Goal: Task Accomplishment & Management: Complete application form

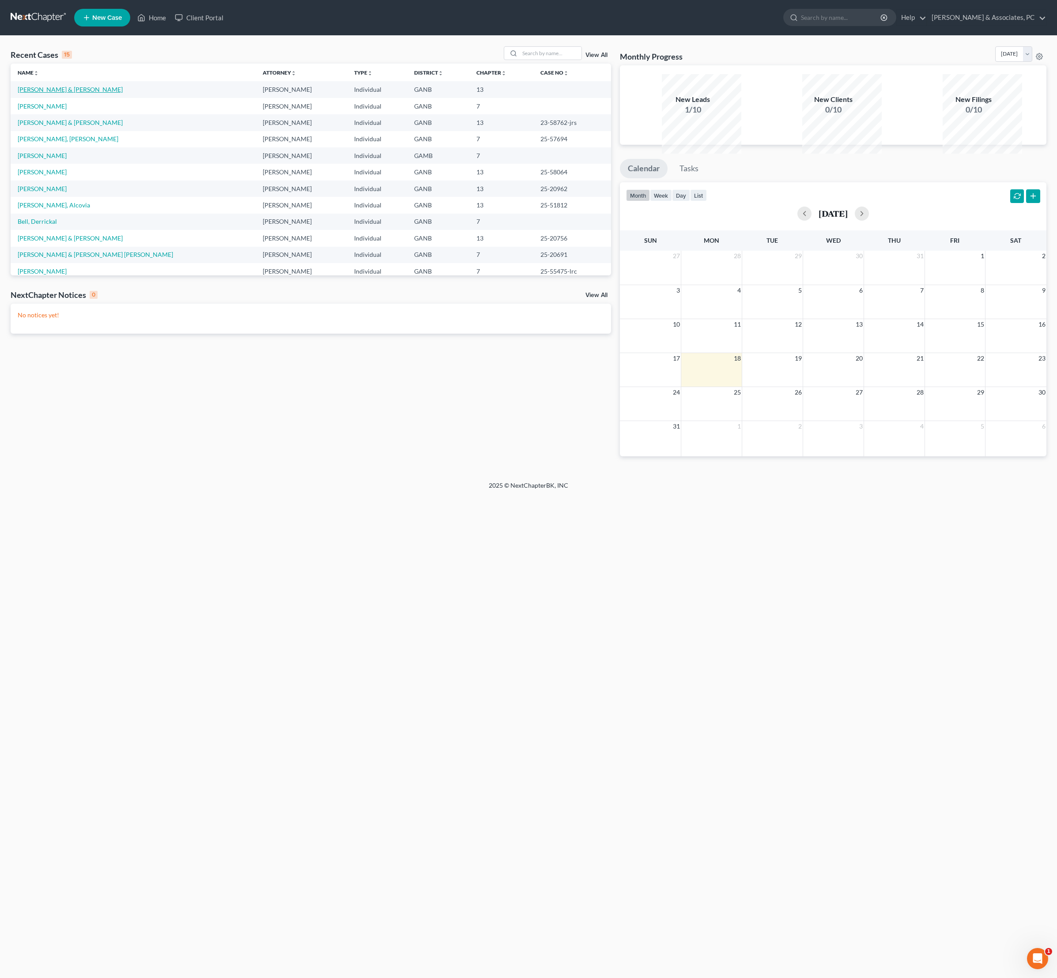
click at [104, 93] on link "Gailey, Michael & Trameri, Lindsi" at bounding box center [70, 90] width 105 height 8
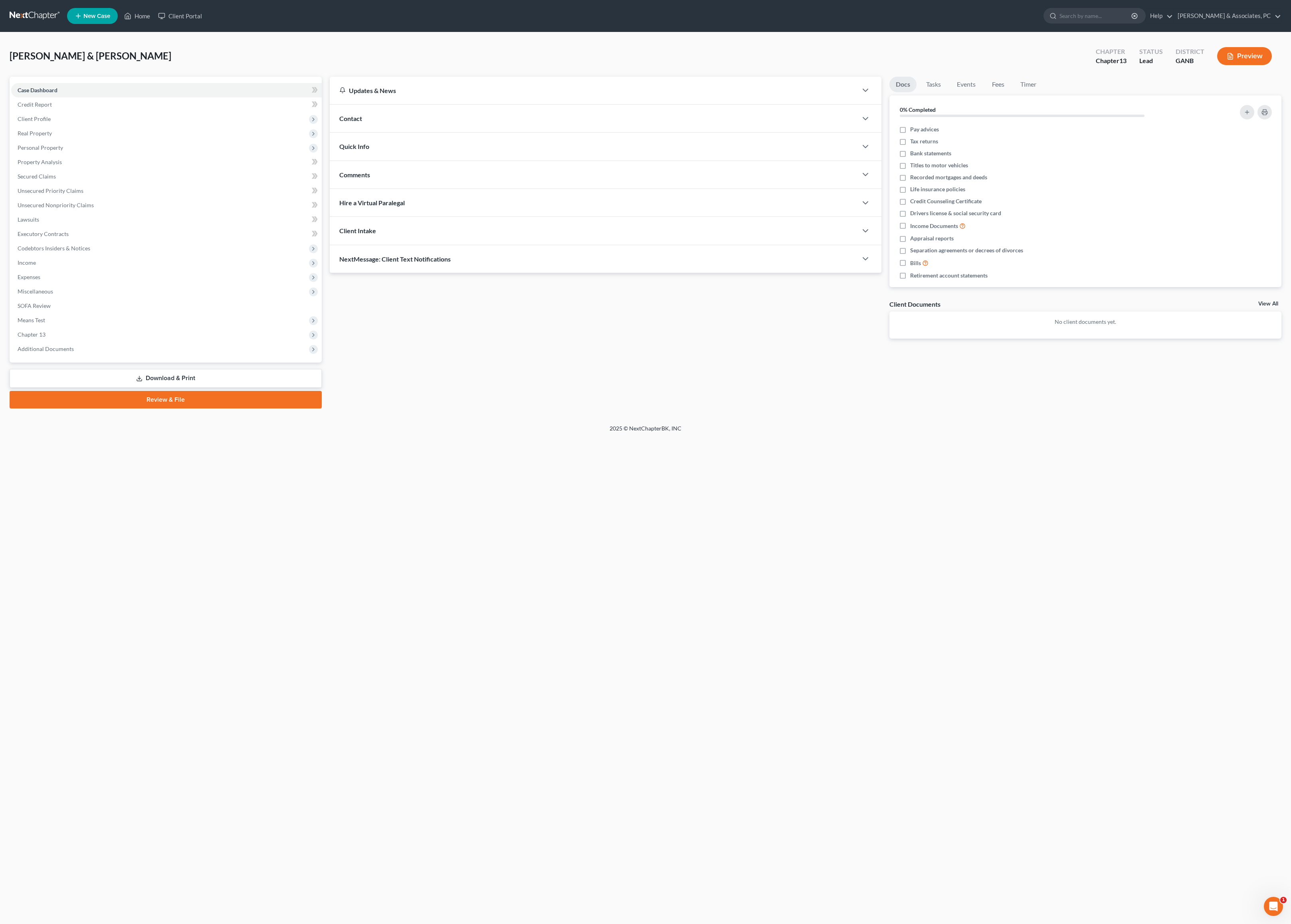
click at [822, 577] on div "Home New Case Client Portal Rickman & Associates, PC rob@thegeorgialawfirm.com …" at bounding box center [646, 462] width 1291 height 924
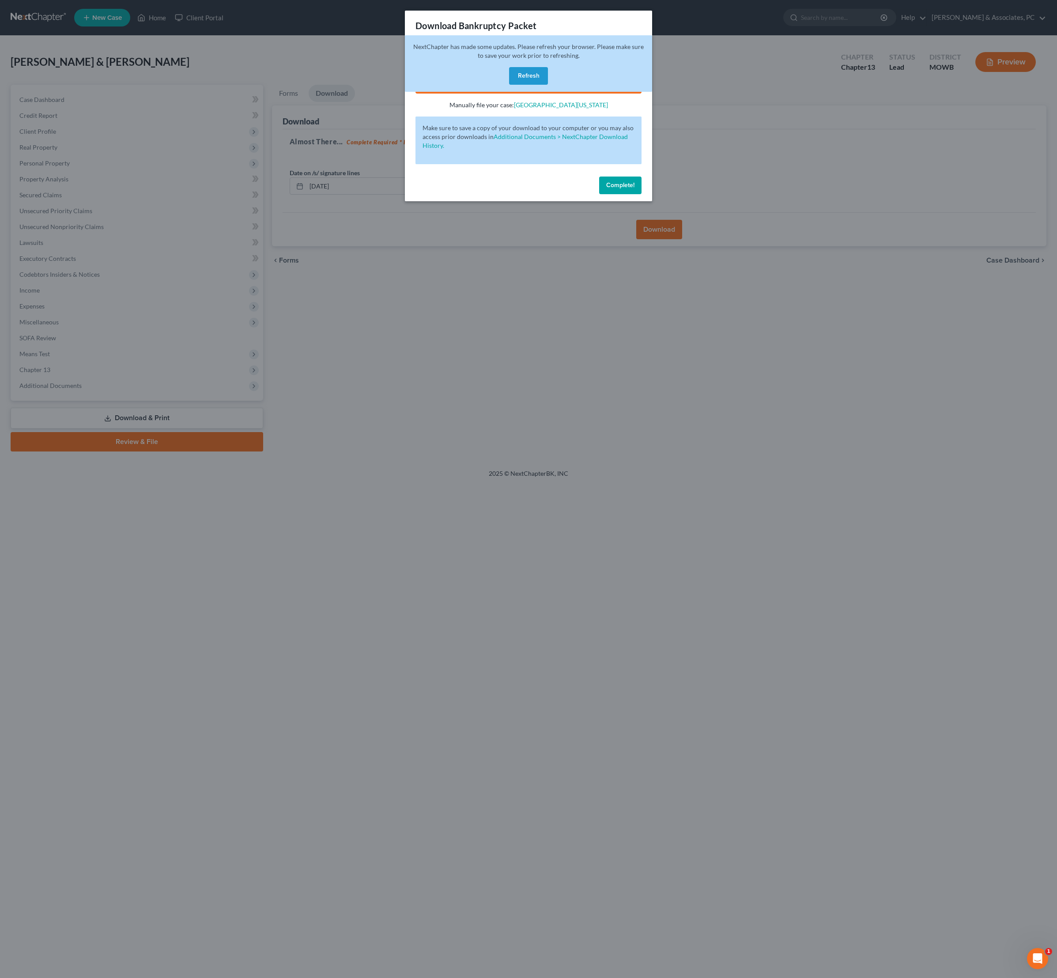
click at [545, 74] on div "NextChapter has made some updates. Please refresh your browser. Please make sur…" at bounding box center [528, 63] width 247 height 57
click at [539, 85] on button "Refresh" at bounding box center [528, 76] width 39 height 18
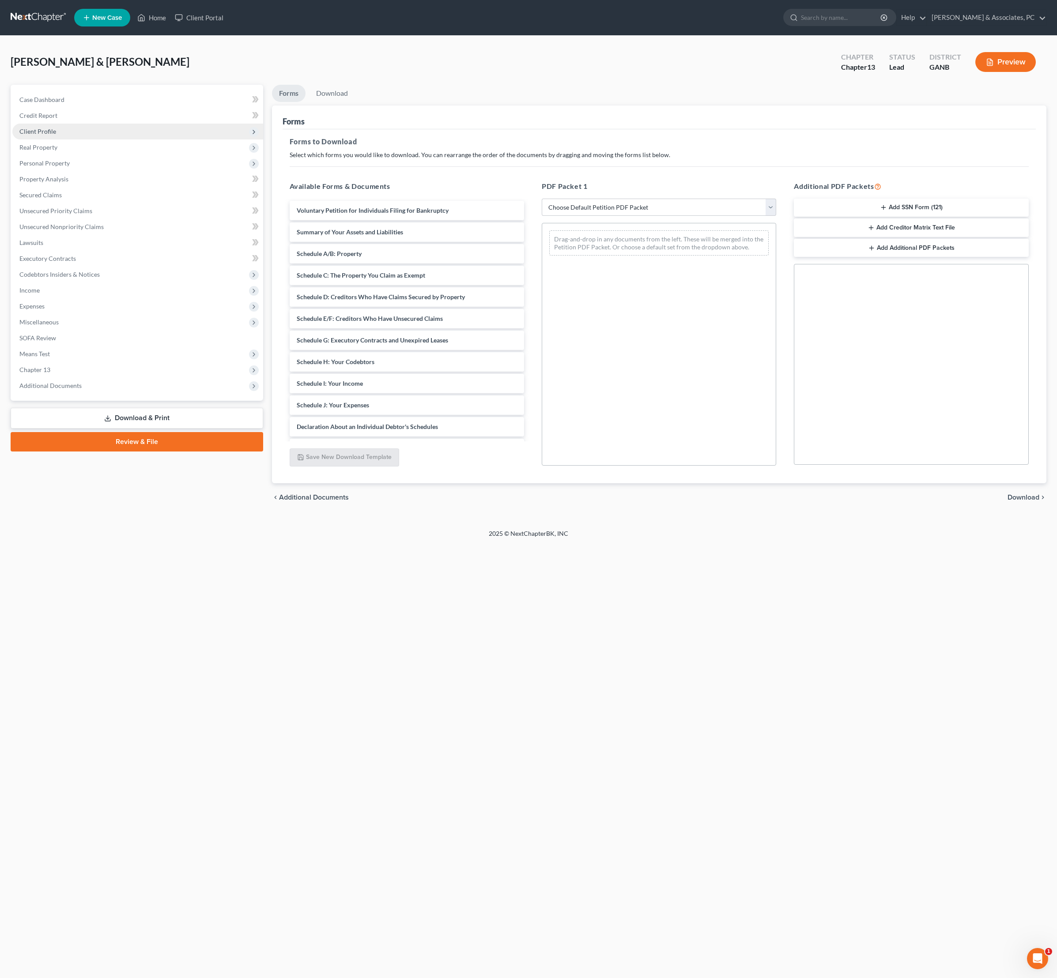
click at [56, 135] on span "Client Profile" at bounding box center [37, 132] width 37 height 8
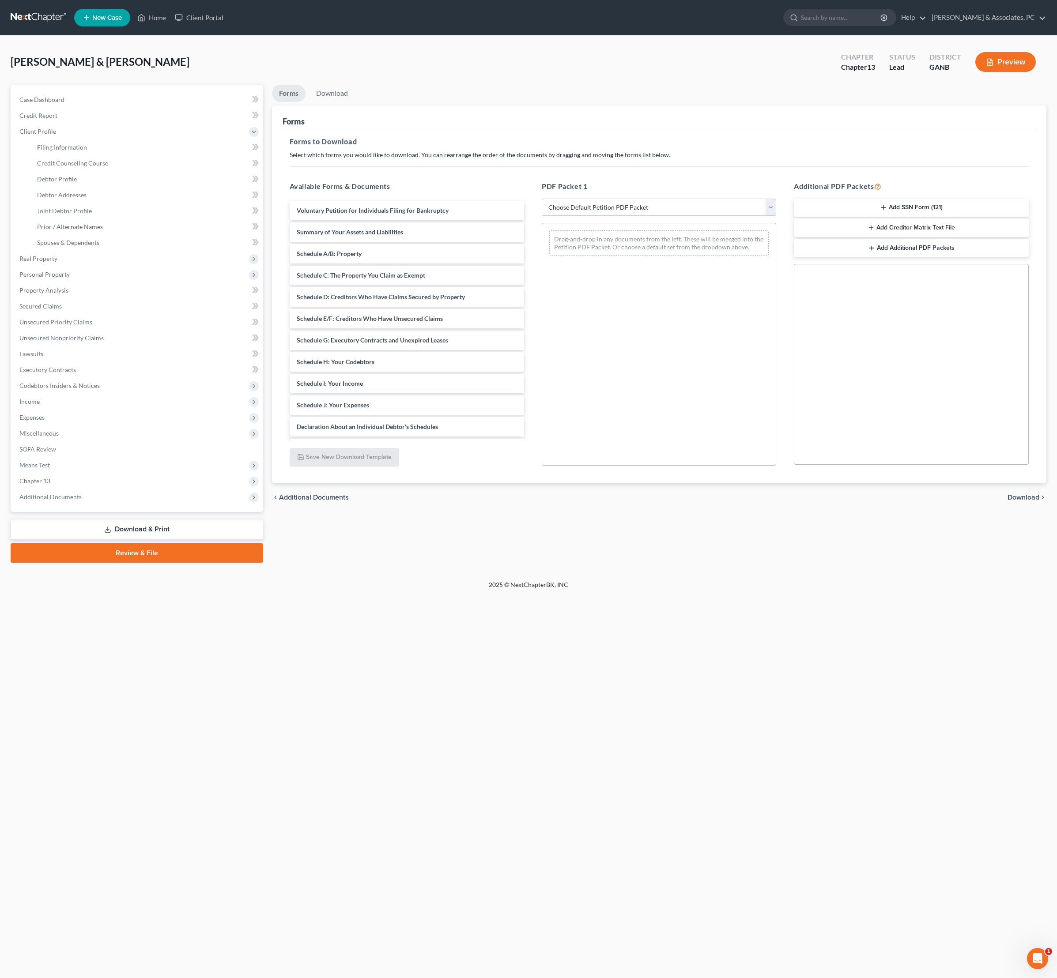
click at [954, 217] on button "Add SSN Form (121)" at bounding box center [911, 208] width 234 height 19
click at [1028, 501] on span "Download" at bounding box center [1023, 497] width 32 height 7
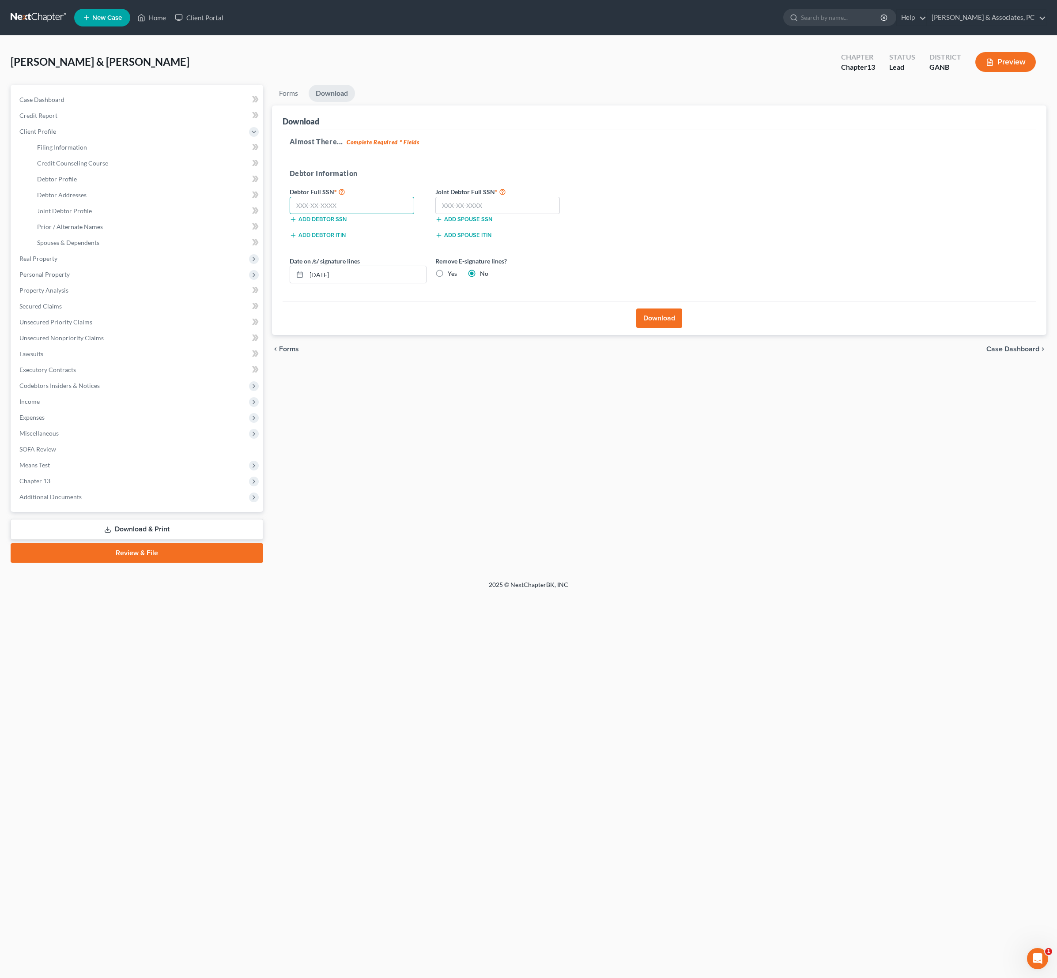
click at [409, 215] on input "text" at bounding box center [352, 206] width 125 height 18
paste input "254-11-3462"
type input "254-11-3462"
click at [546, 215] on input "text" at bounding box center [497, 206] width 125 height 18
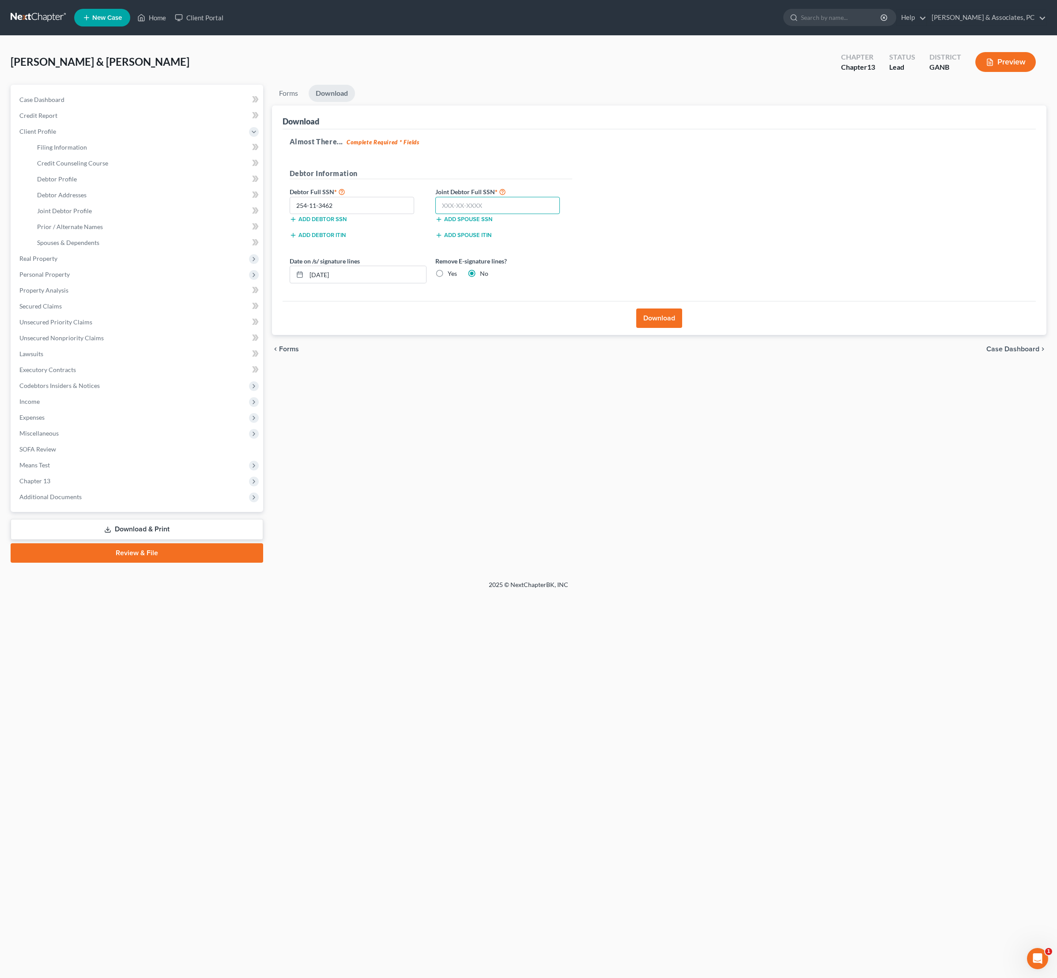
click at [546, 215] on input "text" at bounding box center [497, 206] width 125 height 18
paste input "589-90-6192"
type input "589-90-6192"
click at [56, 135] on span "Client Profile" at bounding box center [37, 132] width 37 height 8
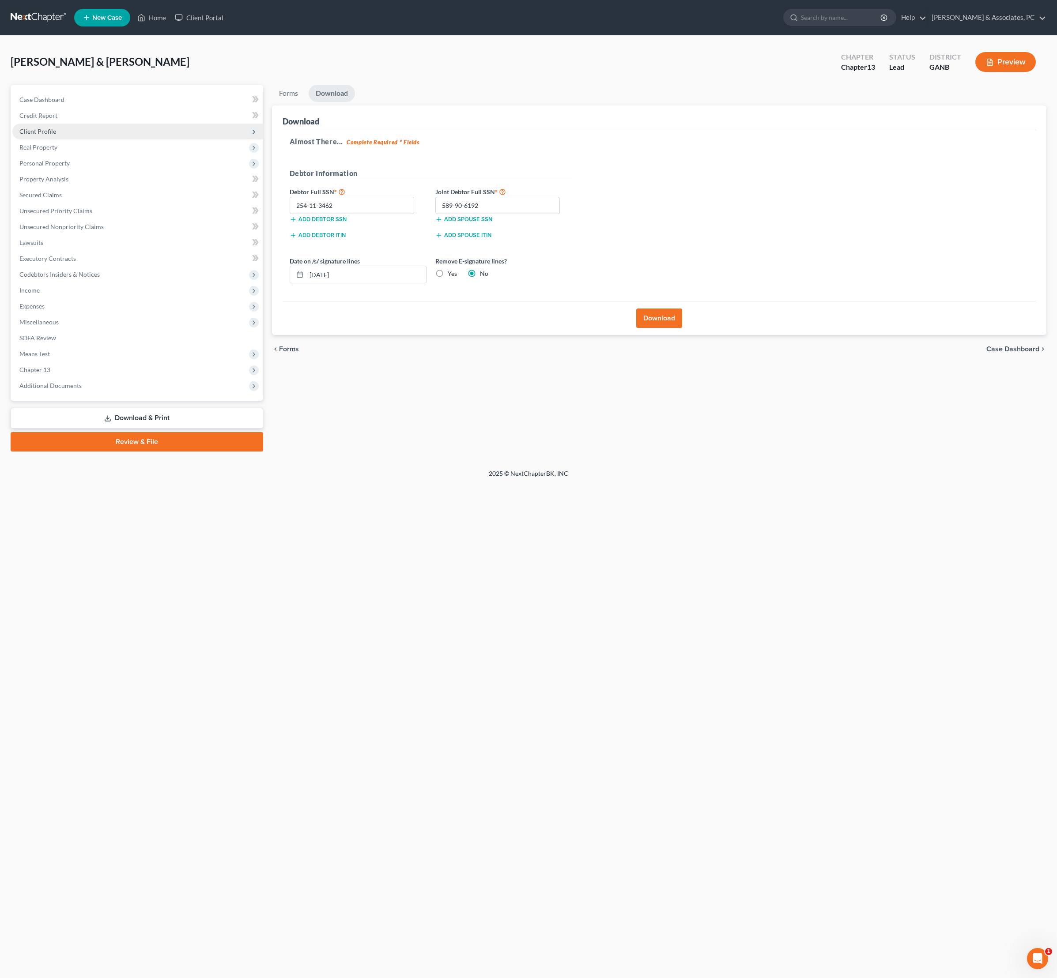
click at [56, 135] on span "Client Profile" at bounding box center [37, 132] width 37 height 8
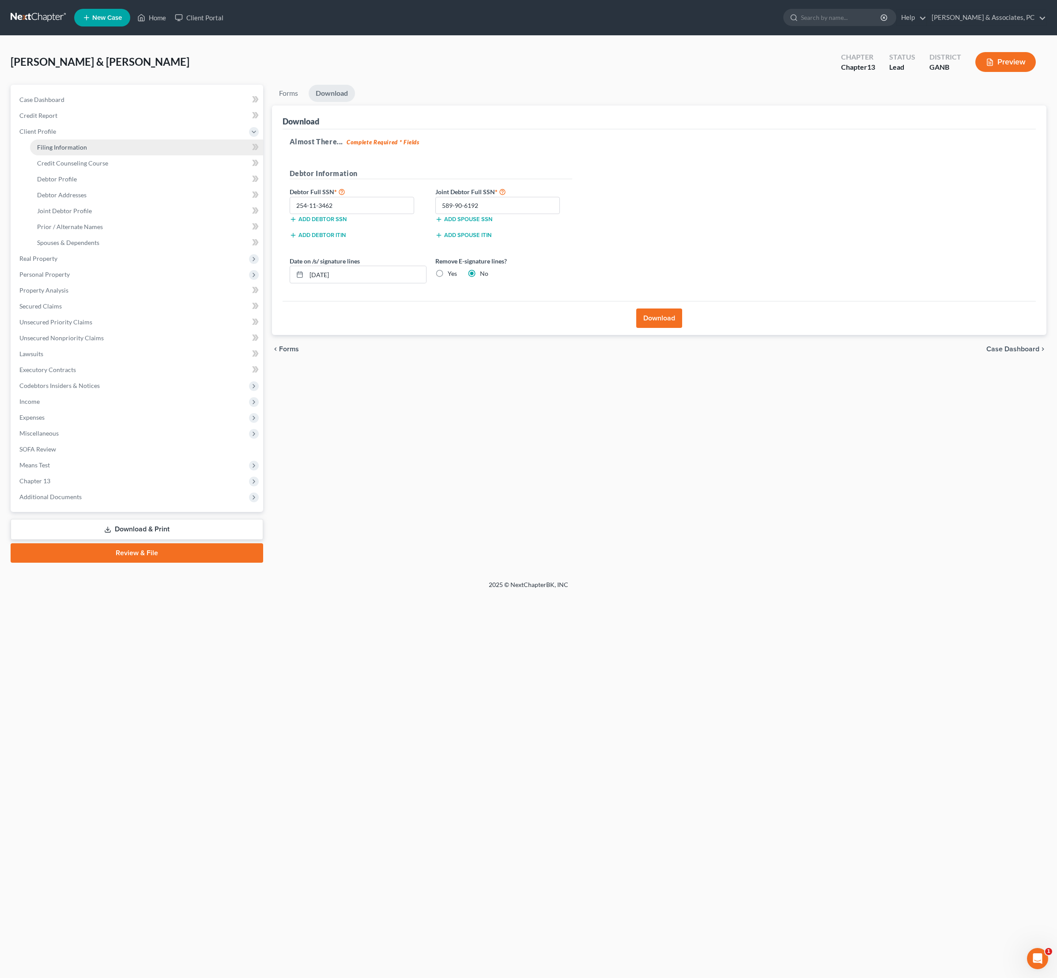
click at [61, 151] on span "Filing Information" at bounding box center [62, 147] width 50 height 8
select select "1"
select select "3"
select select "10"
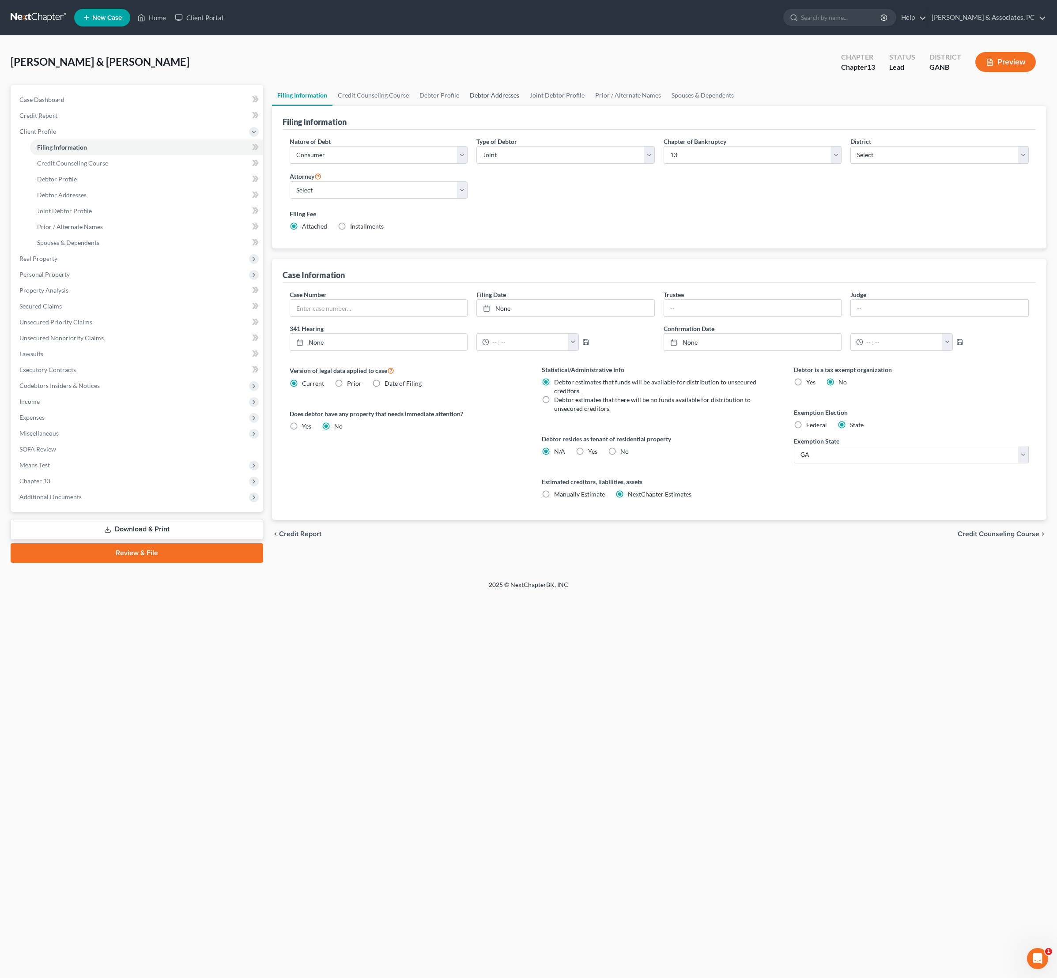
click at [524, 104] on link "Debtor Addresses" at bounding box center [494, 95] width 60 height 21
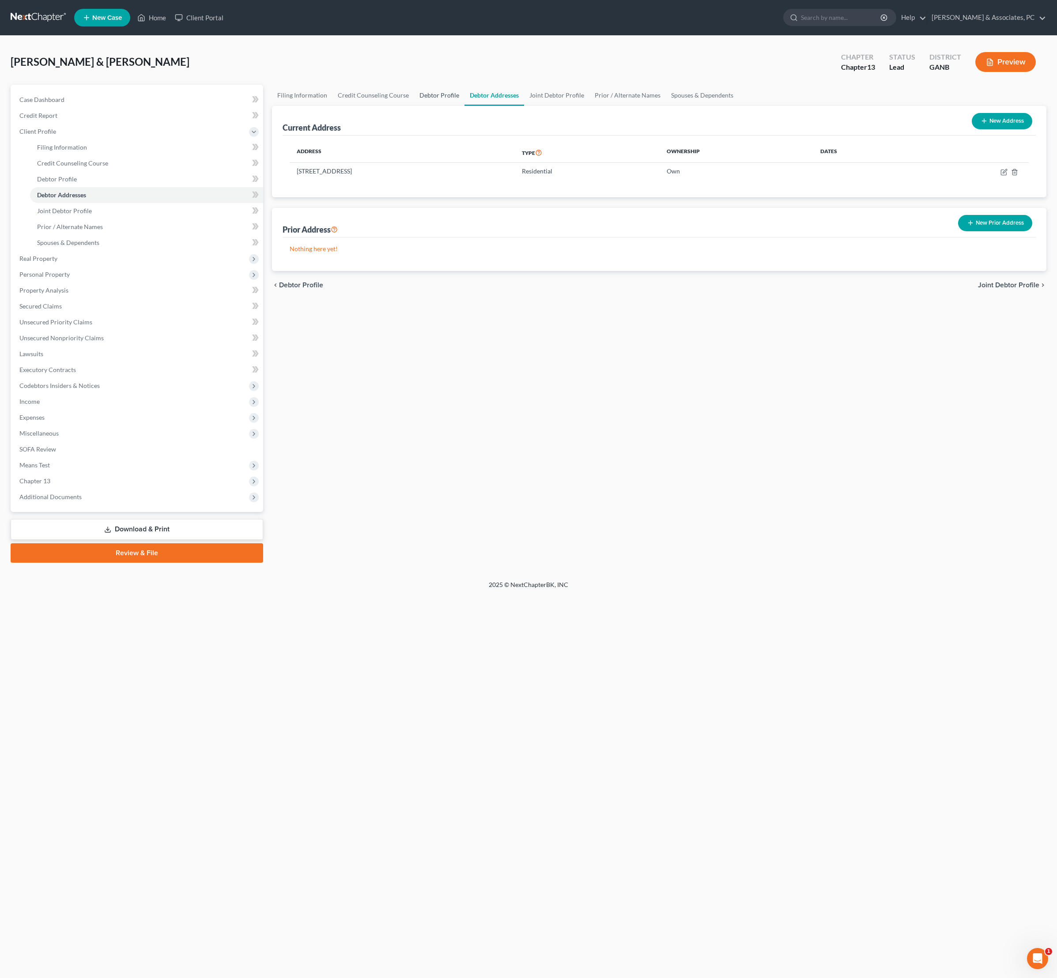
click at [464, 101] on link "Debtor Profile" at bounding box center [439, 95] width 50 height 21
select select "1"
select select "7"
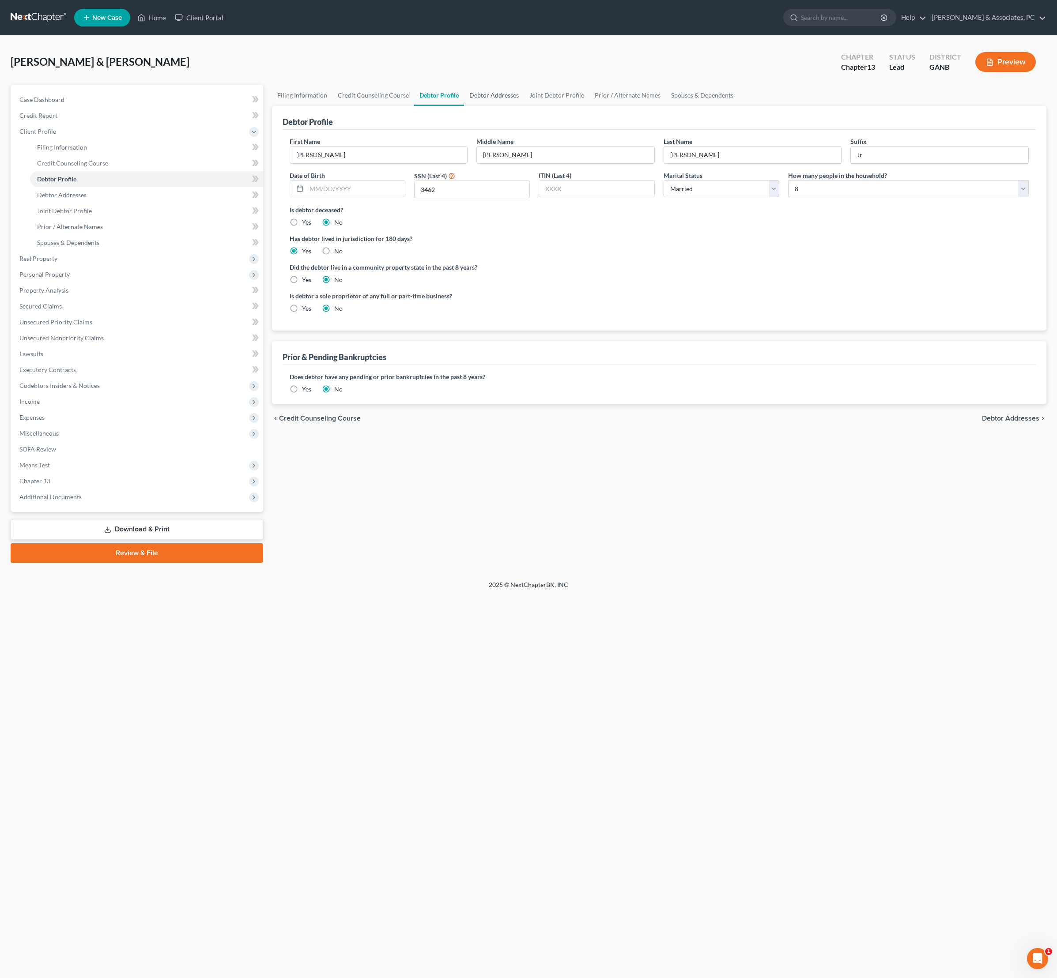
click at [524, 104] on link "Debtor Addresses" at bounding box center [494, 95] width 60 height 21
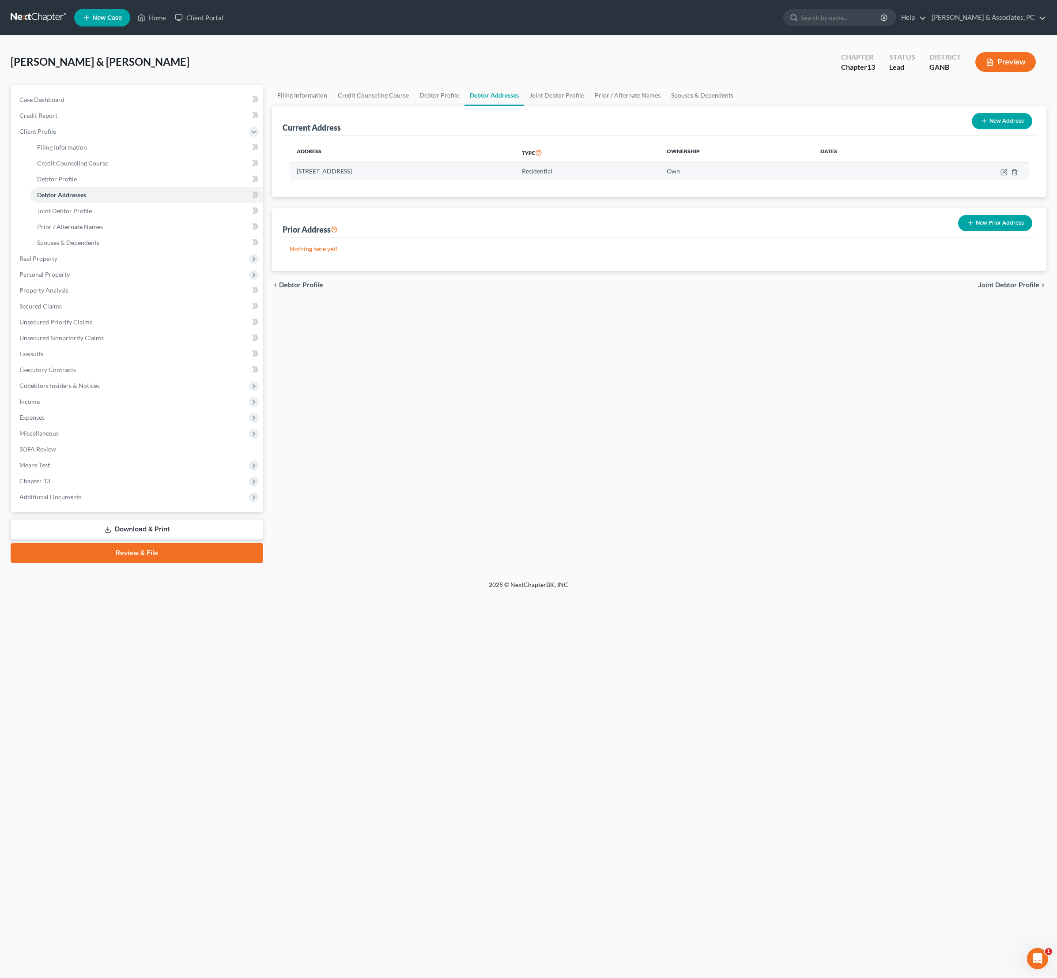
click at [994, 180] on td at bounding box center [971, 171] width 115 height 17
click at [1000, 176] on icon "button" at bounding box center [1003, 172] width 7 height 7
select select "10"
select select "27"
select select "0"
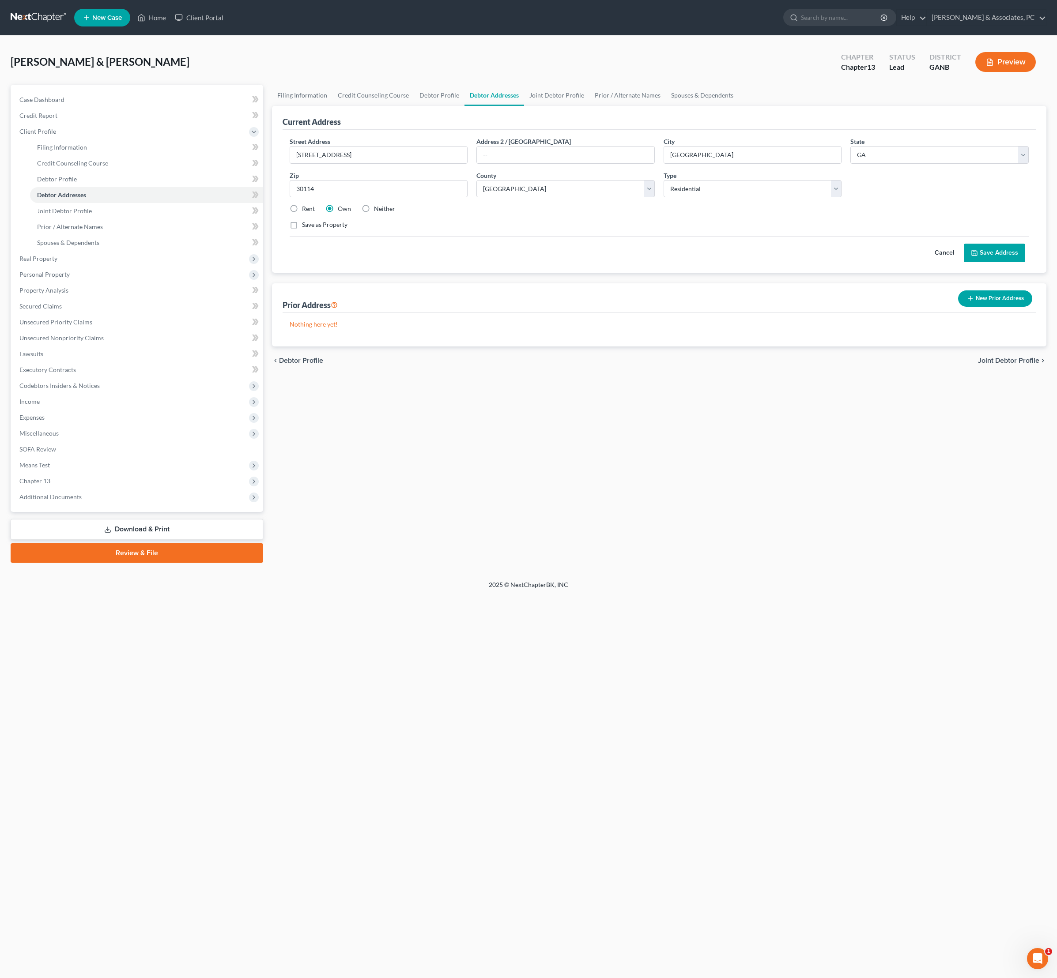
click at [1002, 262] on button "Save Address" at bounding box center [994, 253] width 61 height 19
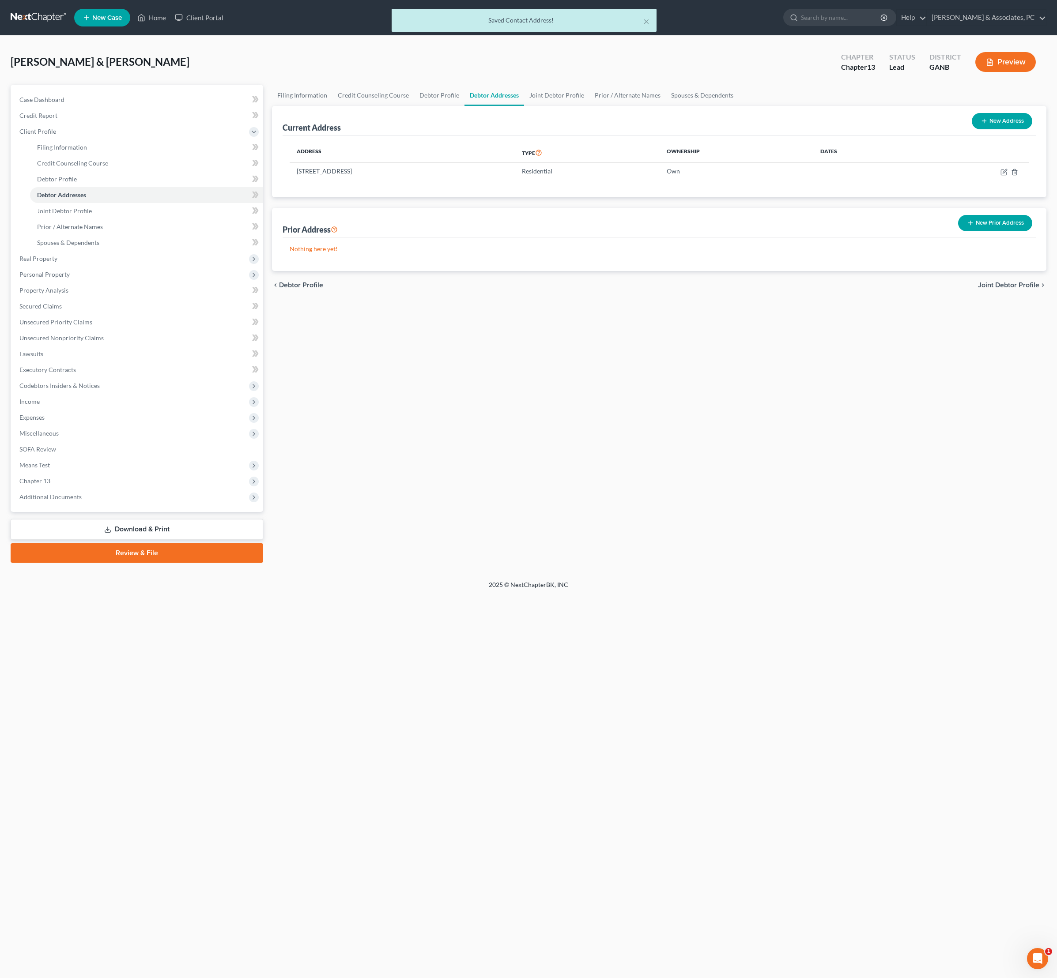
click at [469, 464] on div "Filing Information Credit Counseling Course Debtor Profile Debtor Addresses Joi…" at bounding box center [660, 324] width 784 height 478
click at [1039, 539] on div "Filing Information Credit Counseling Course Debtor Profile Debtor Addresses Joi…" at bounding box center [660, 324] width 784 height 478
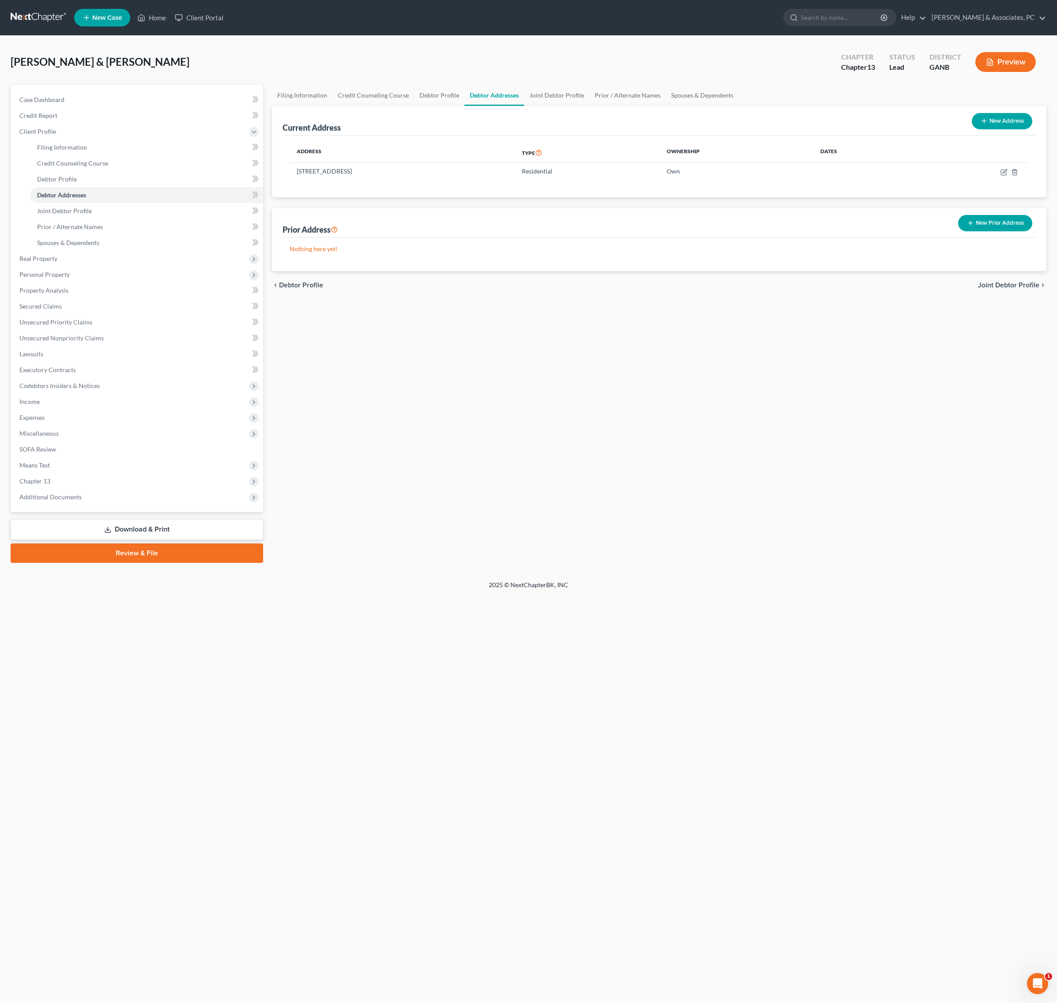
click at [170, 540] on link "Download & Print" at bounding box center [137, 529] width 253 height 21
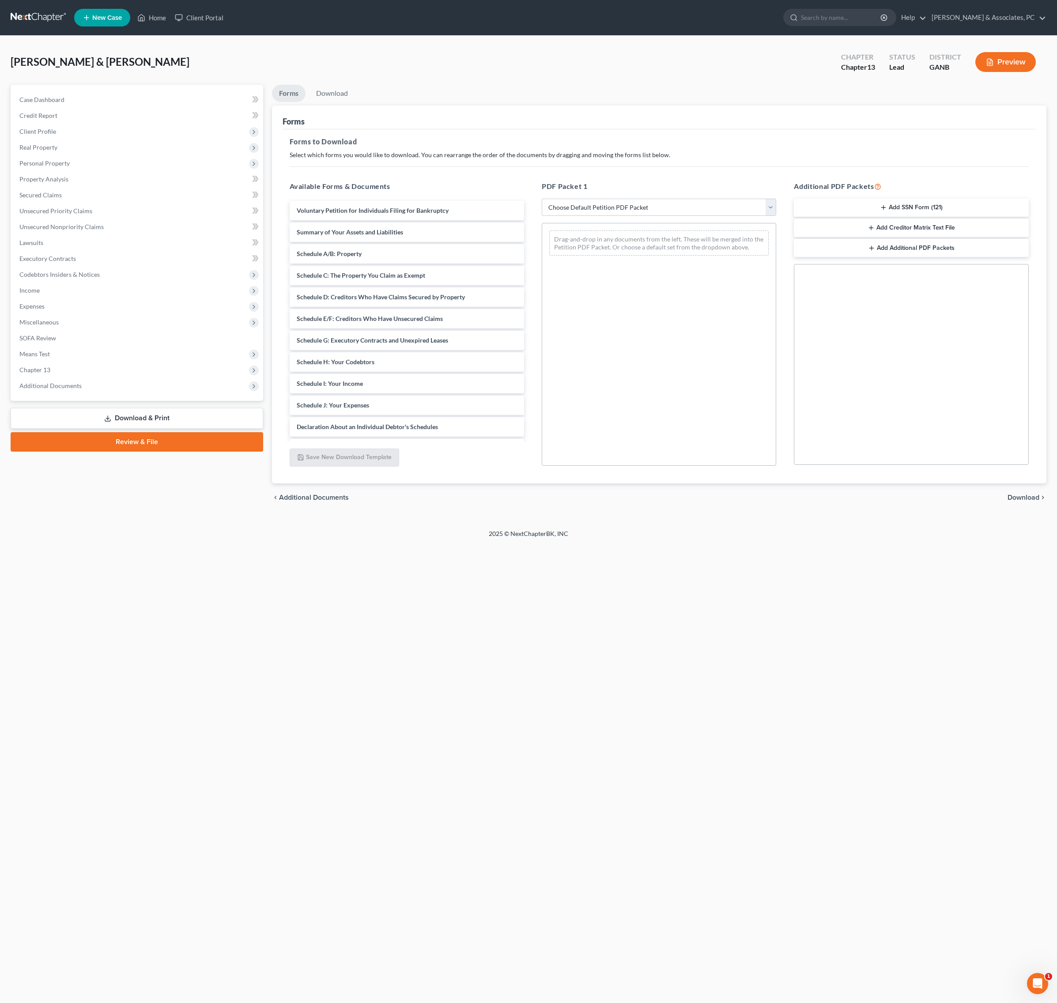
drag, startPoint x: 925, startPoint y: 230, endPoint x: 926, endPoint y: 348, distance: 117.4
click at [926, 349] on div "Additional PDF Packets Add SSN Form (121) Add Creditor Matrix Text File Add Add…" at bounding box center [911, 323] width 252 height 299
drag, startPoint x: 917, startPoint y: 224, endPoint x: 914, endPoint y: 388, distance: 163.4
click at [913, 390] on div "Additional PDF Packets Add SSN Form (121) Add Creditor Matrix Text File Add Add…" at bounding box center [911, 323] width 252 height 299
click at [914, 388] on div "Social Security Number Statement of Social Security Number Creditor Matrix Text…" at bounding box center [911, 364] width 234 height 201
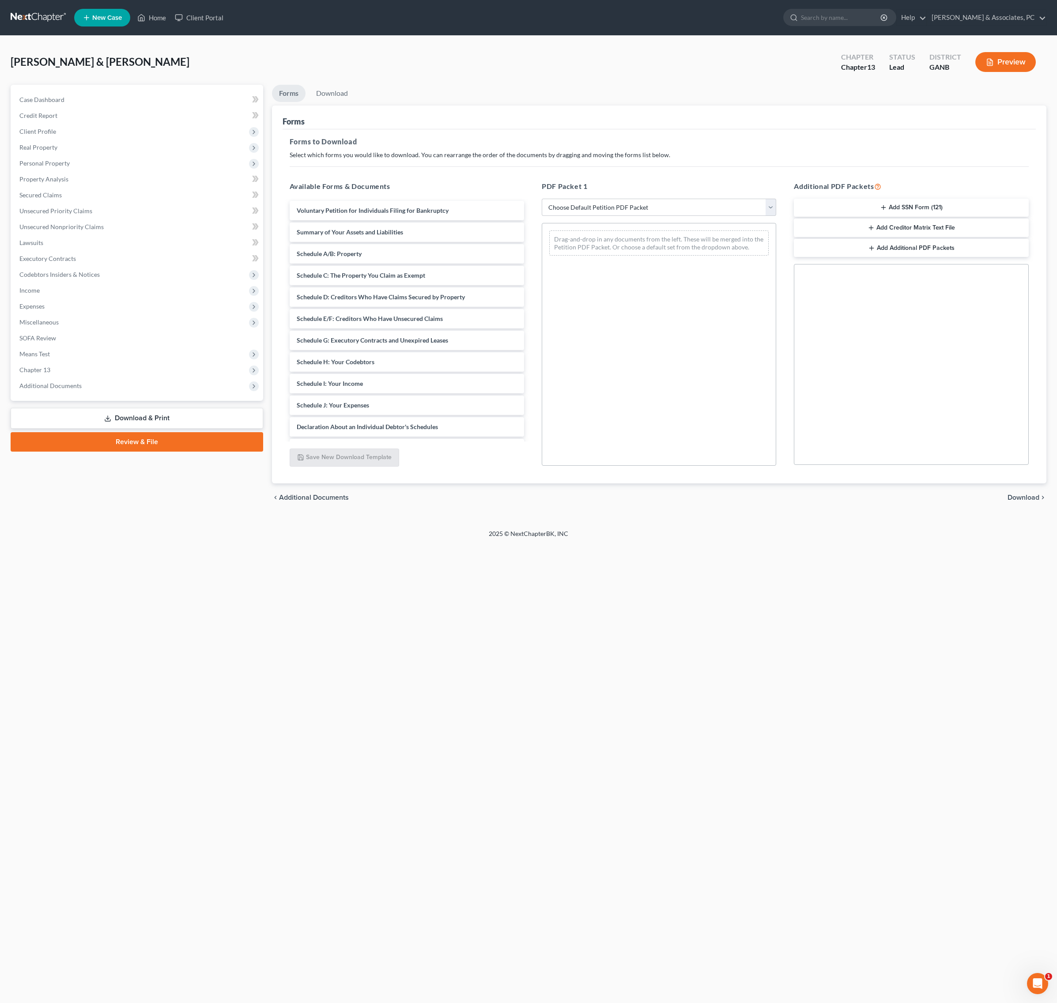
click at [904, 217] on button "Add SSN Form (121)" at bounding box center [911, 208] width 234 height 19
click at [1018, 501] on span "Download" at bounding box center [1023, 497] width 32 height 7
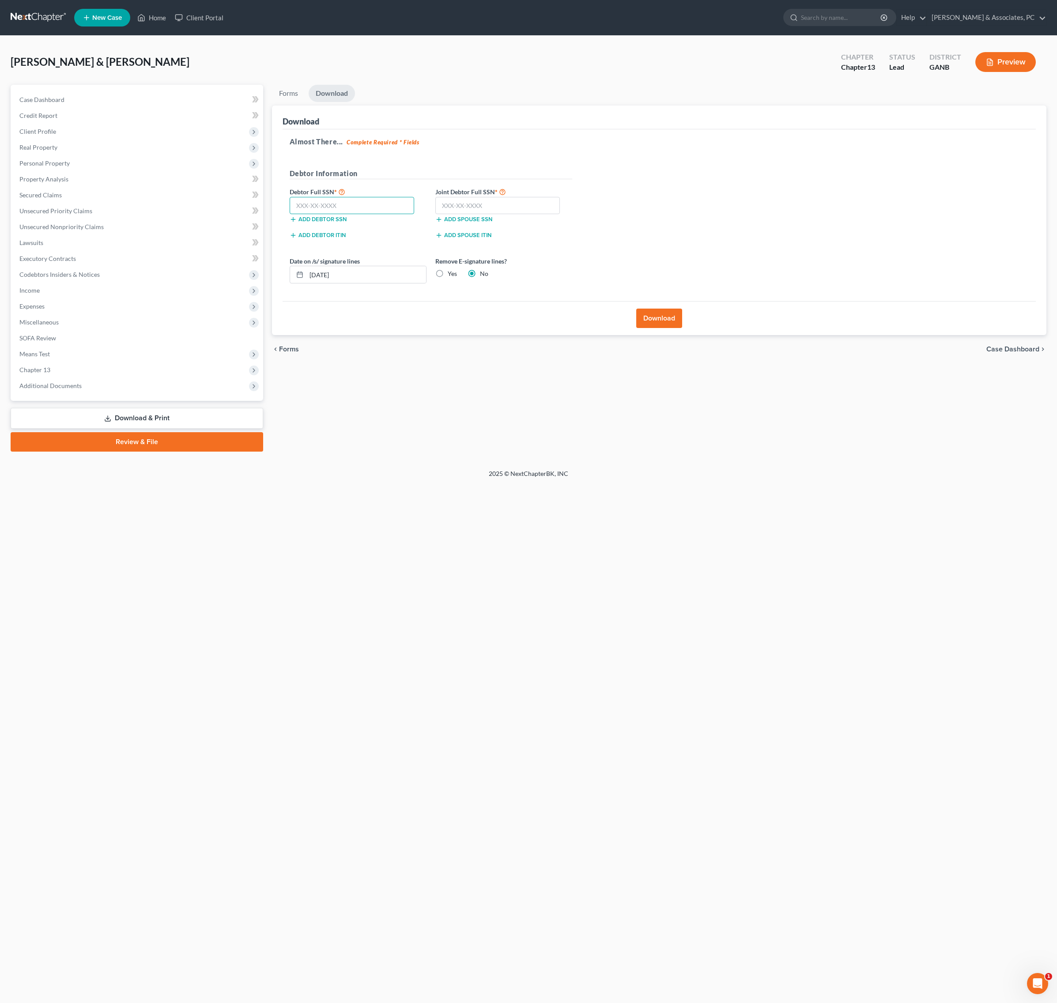
click at [338, 215] on input "text" at bounding box center [352, 206] width 125 height 18
click at [339, 215] on input "text" at bounding box center [352, 206] width 125 height 18
paste input "254-11-3462"
type input "254-11-3462"
click at [519, 215] on input "text" at bounding box center [497, 206] width 125 height 18
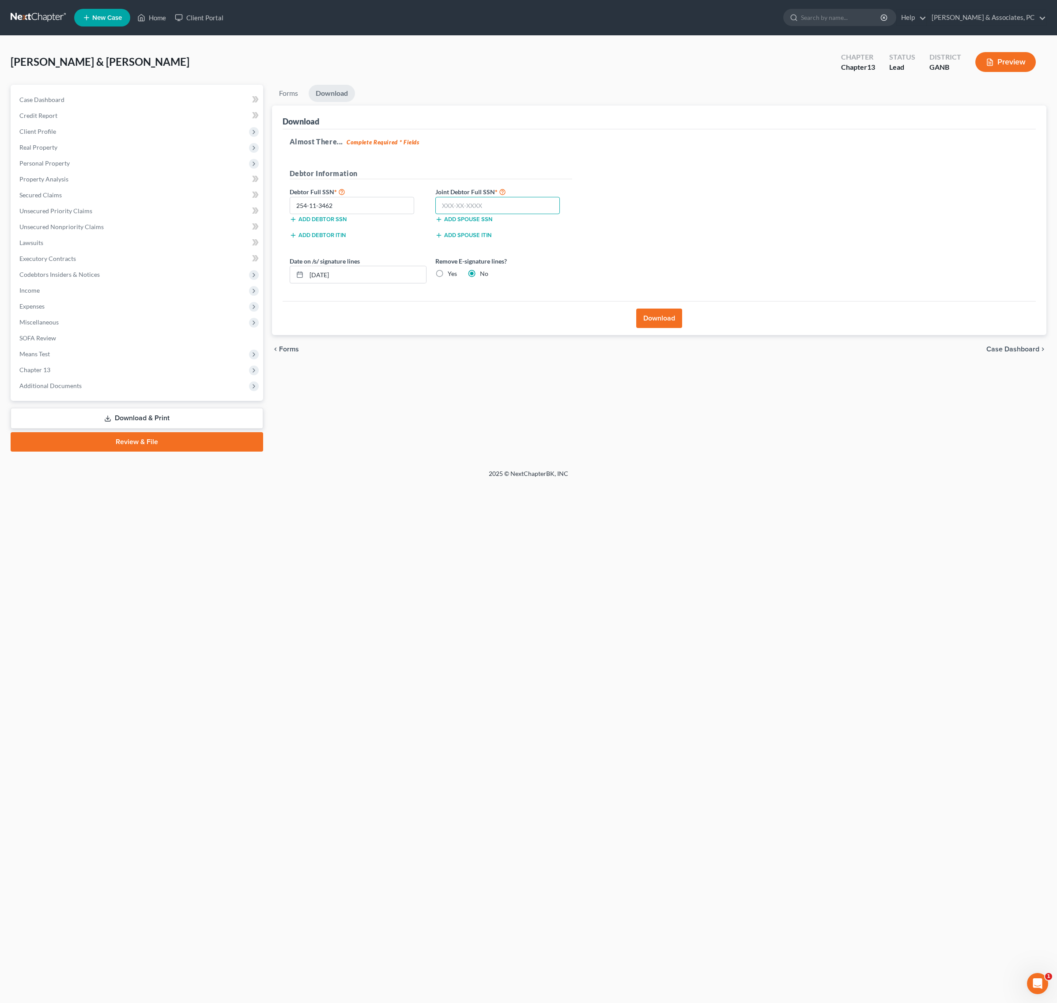
paste input "589-90-6192"
type input "589-90-6192"
click at [450, 451] on div "Forms Download Forms Forms to Download Select which forms you would like to dow…" at bounding box center [660, 268] width 784 height 367
click at [661, 328] on button "Download" at bounding box center [659, 318] width 46 height 19
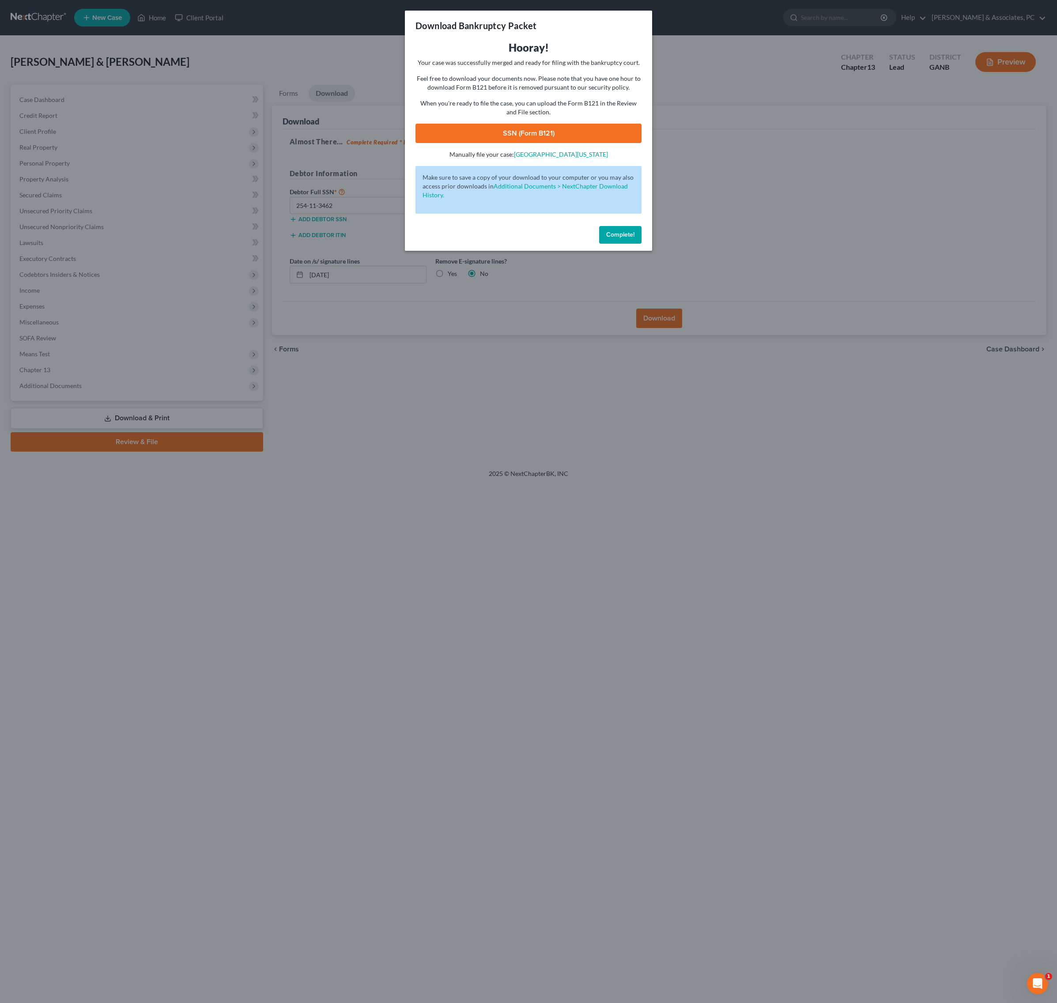
click at [562, 143] on link "SSN (Form B121)" at bounding box center [528, 133] width 226 height 19
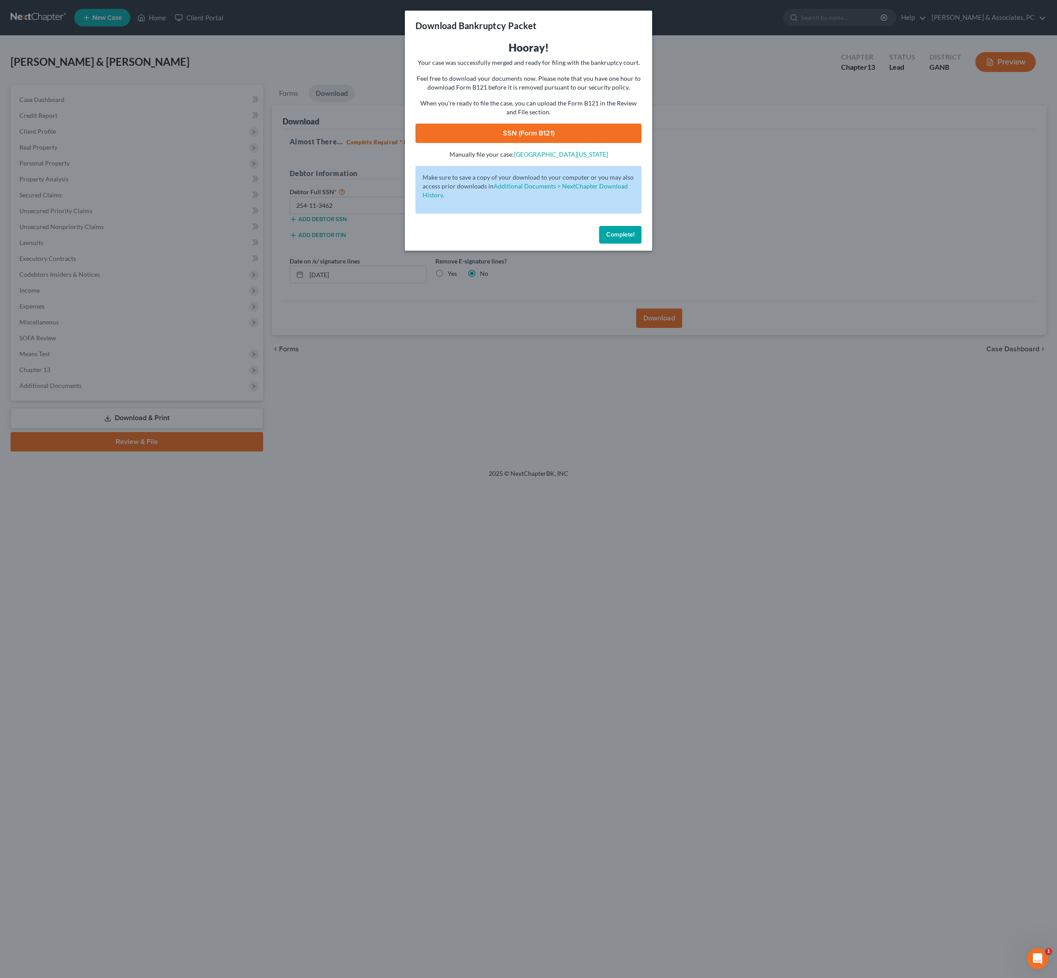
click at [634, 238] on span "Complete!" at bounding box center [620, 235] width 28 height 8
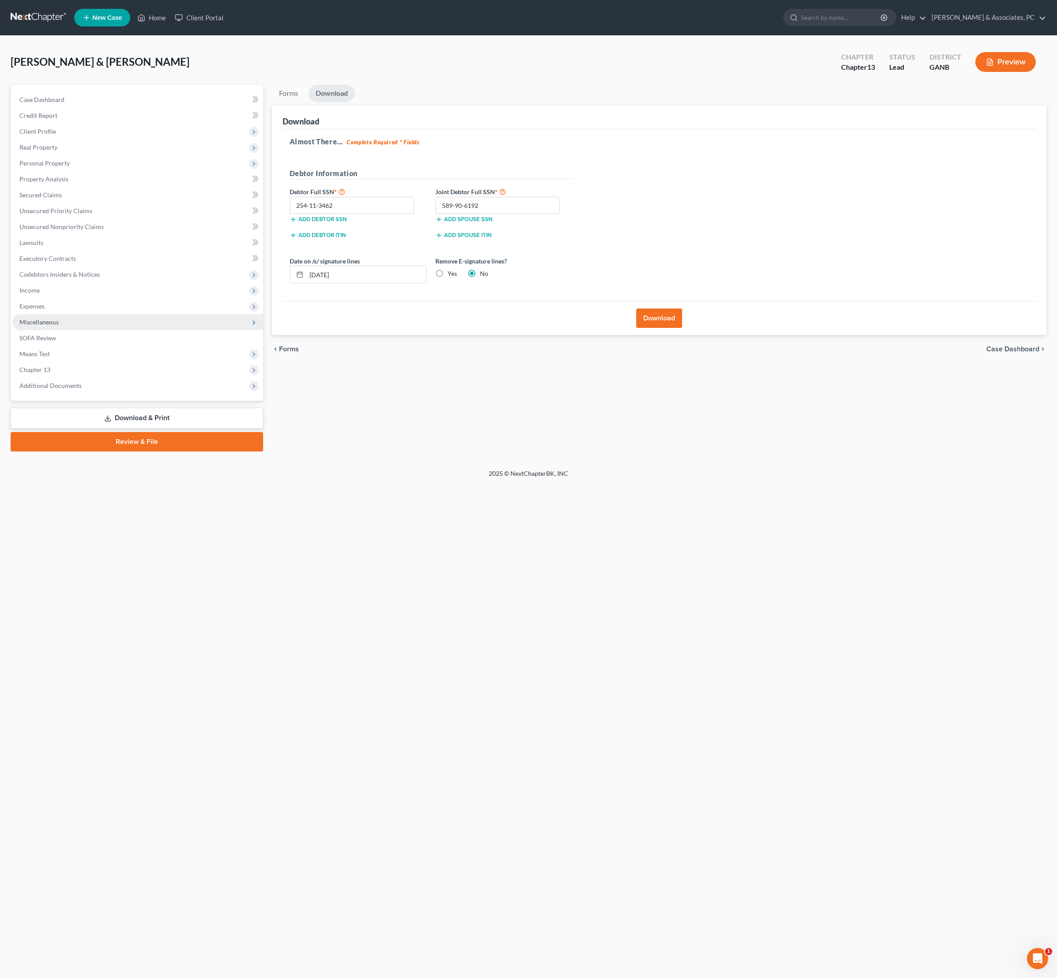
click at [59, 326] on span "Miscellaneous" at bounding box center [38, 322] width 39 height 8
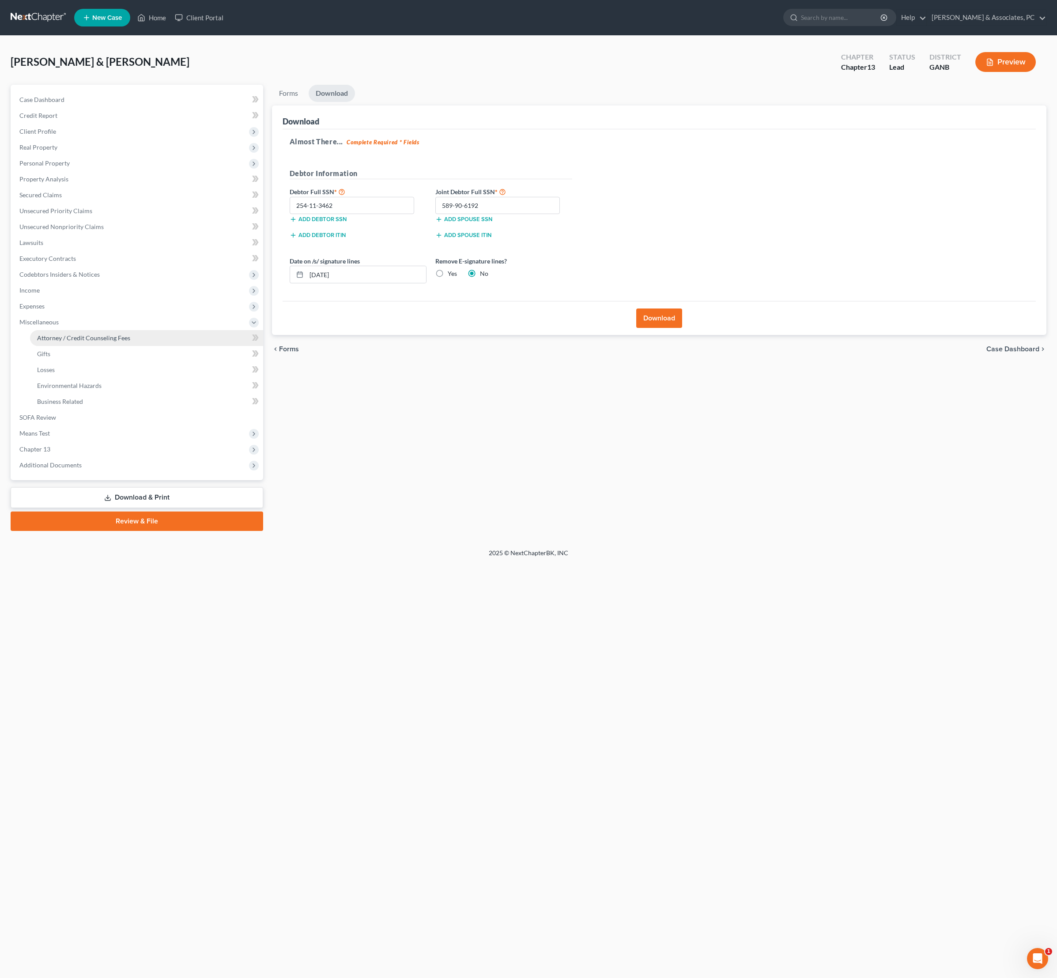
click at [69, 342] on span "Attorney / Credit Counseling Fees" at bounding box center [83, 338] width 93 height 8
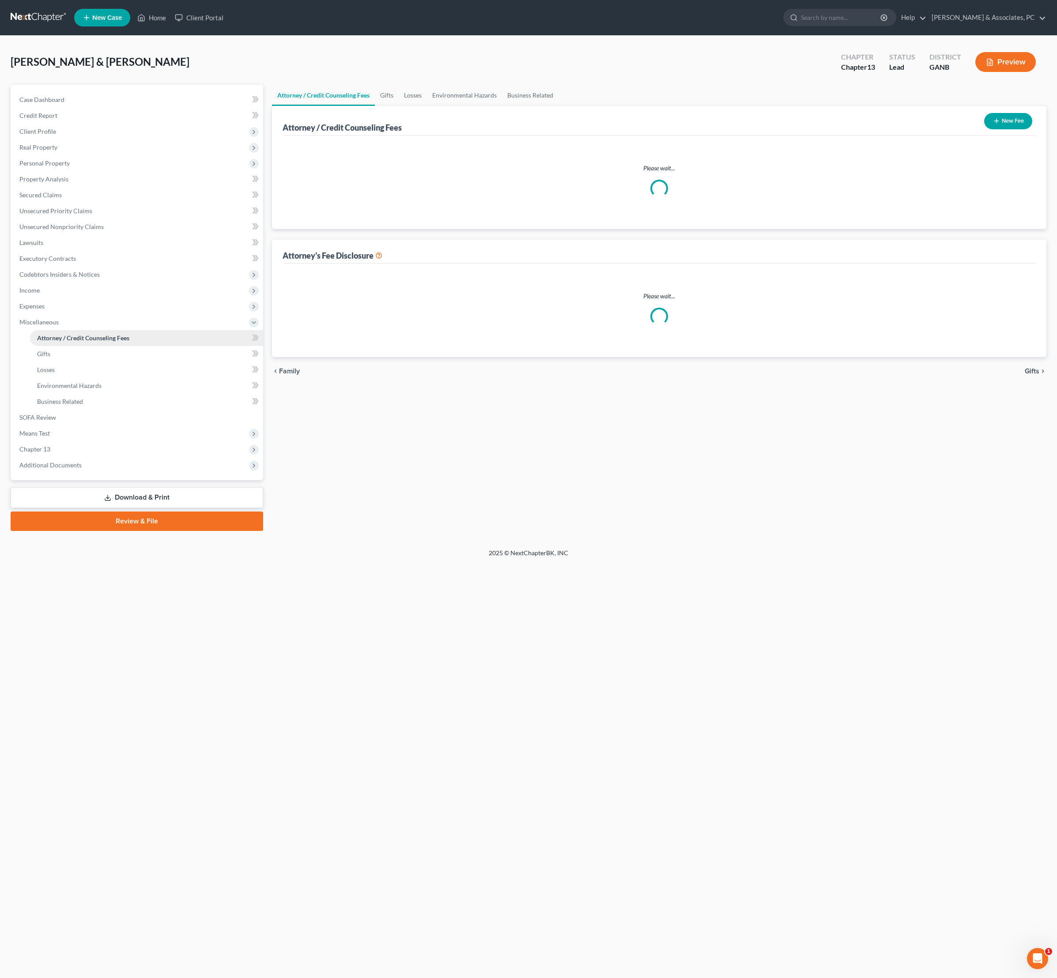
select select "8"
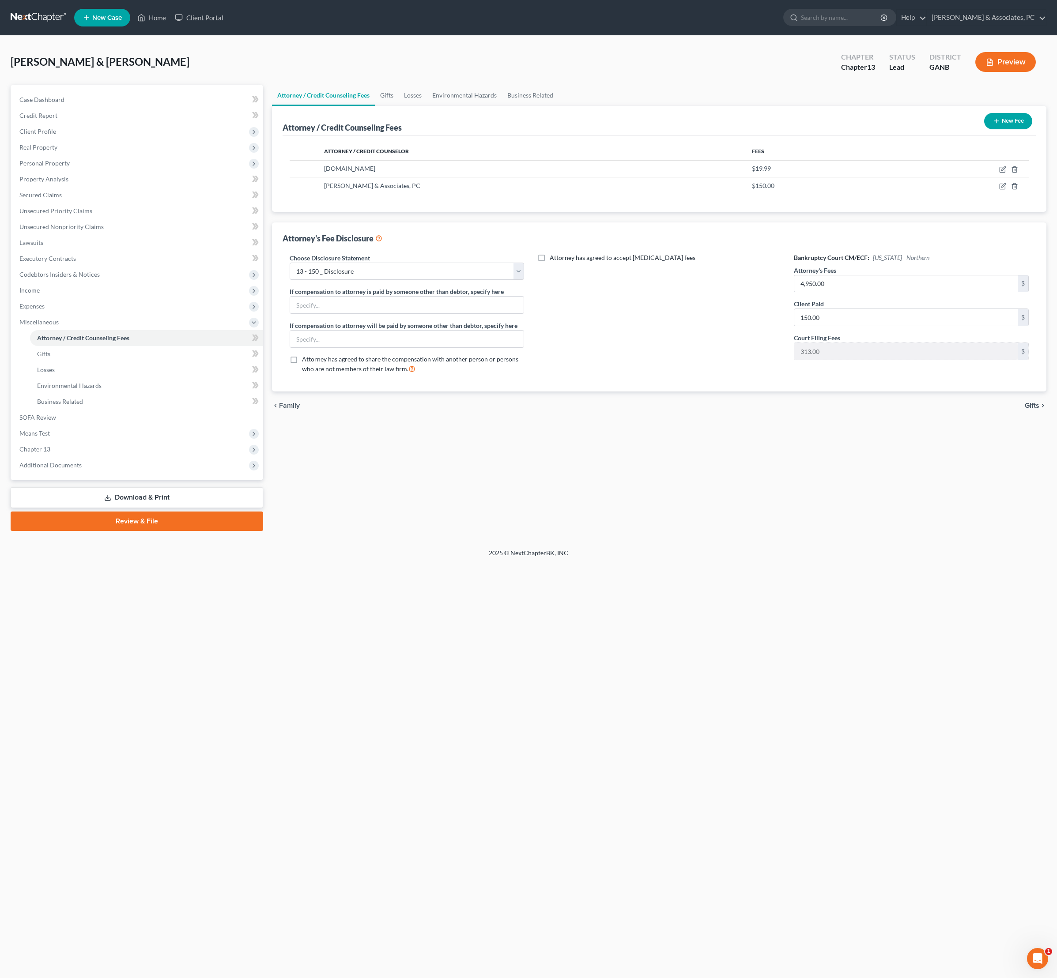
click at [171, 508] on link "Download & Print" at bounding box center [137, 497] width 253 height 21
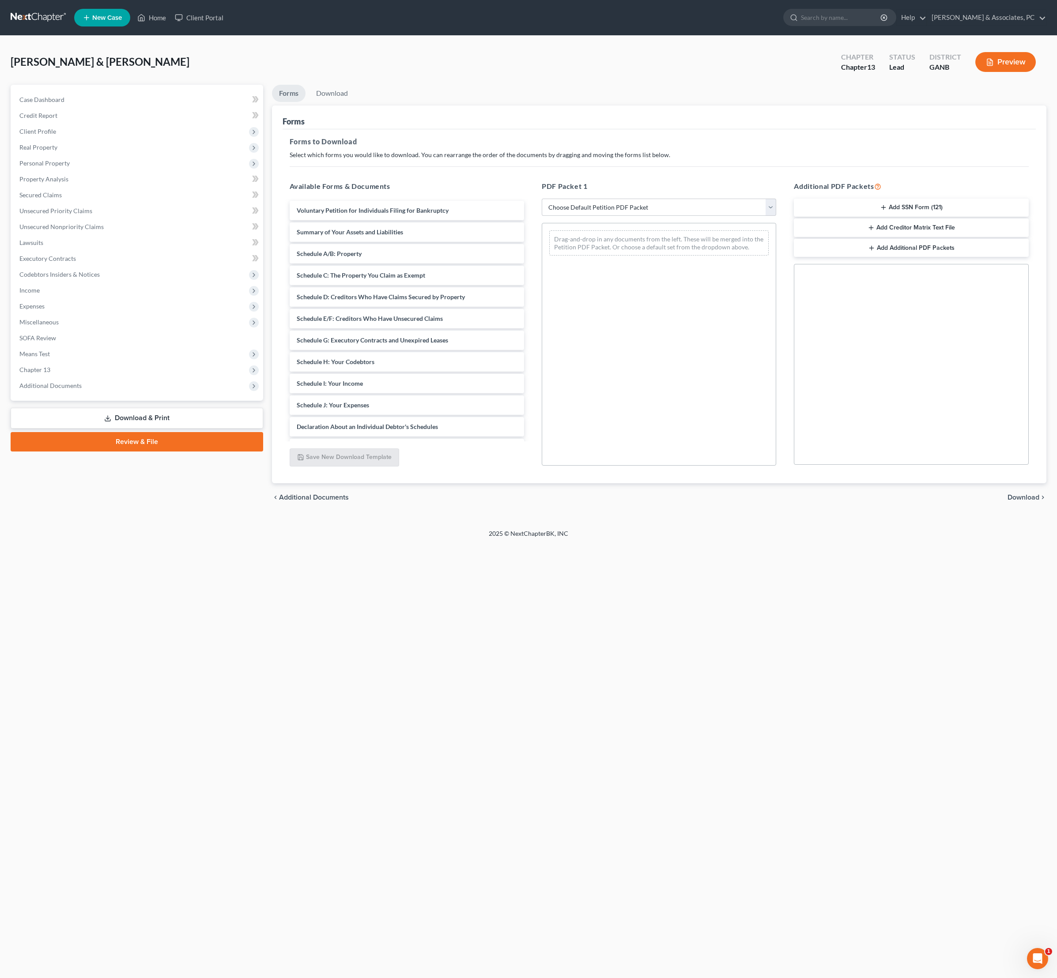
click at [127, 512] on div "Case Dashboard Payments Invoices Payments Payments Credit Report Client Profile" at bounding box center [136, 298] width 261 height 427
click at [139, 452] on link "Review & File" at bounding box center [137, 441] width 253 height 19
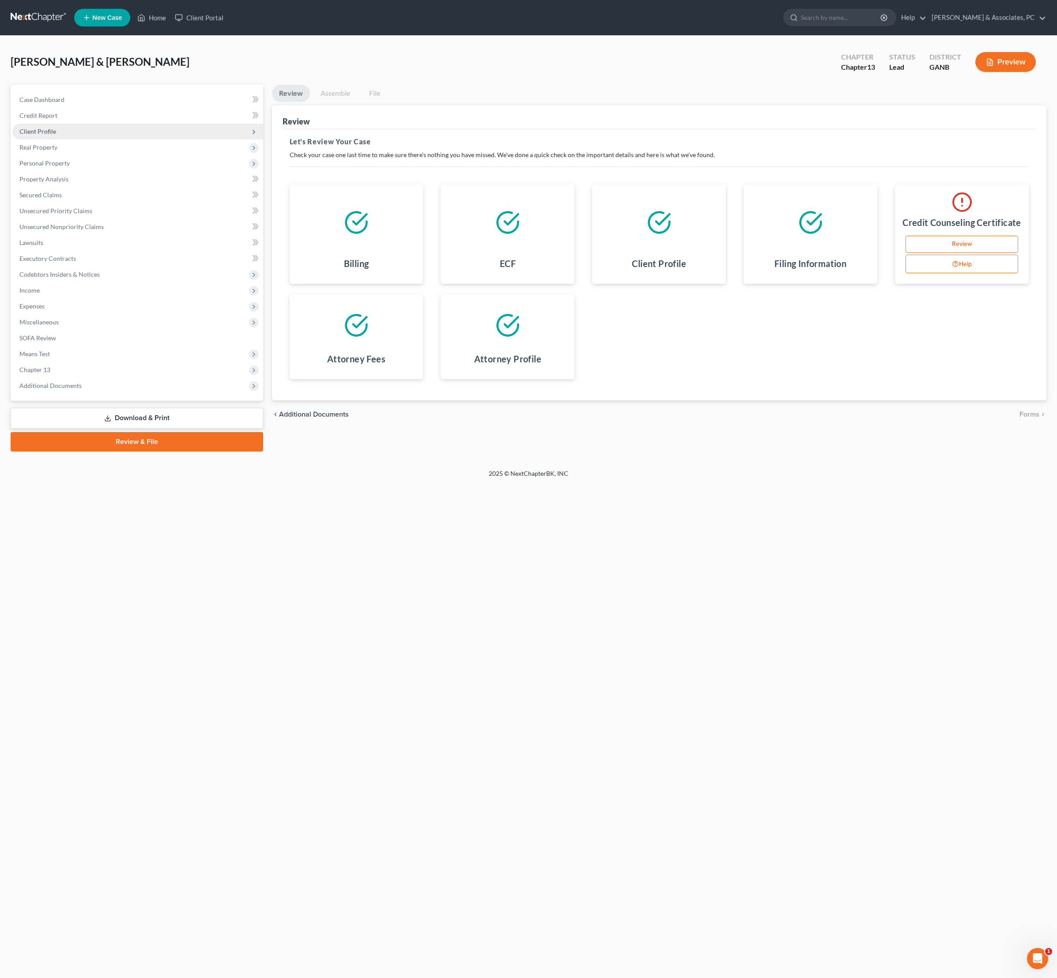
click at [72, 140] on span "Client Profile" at bounding box center [137, 132] width 251 height 16
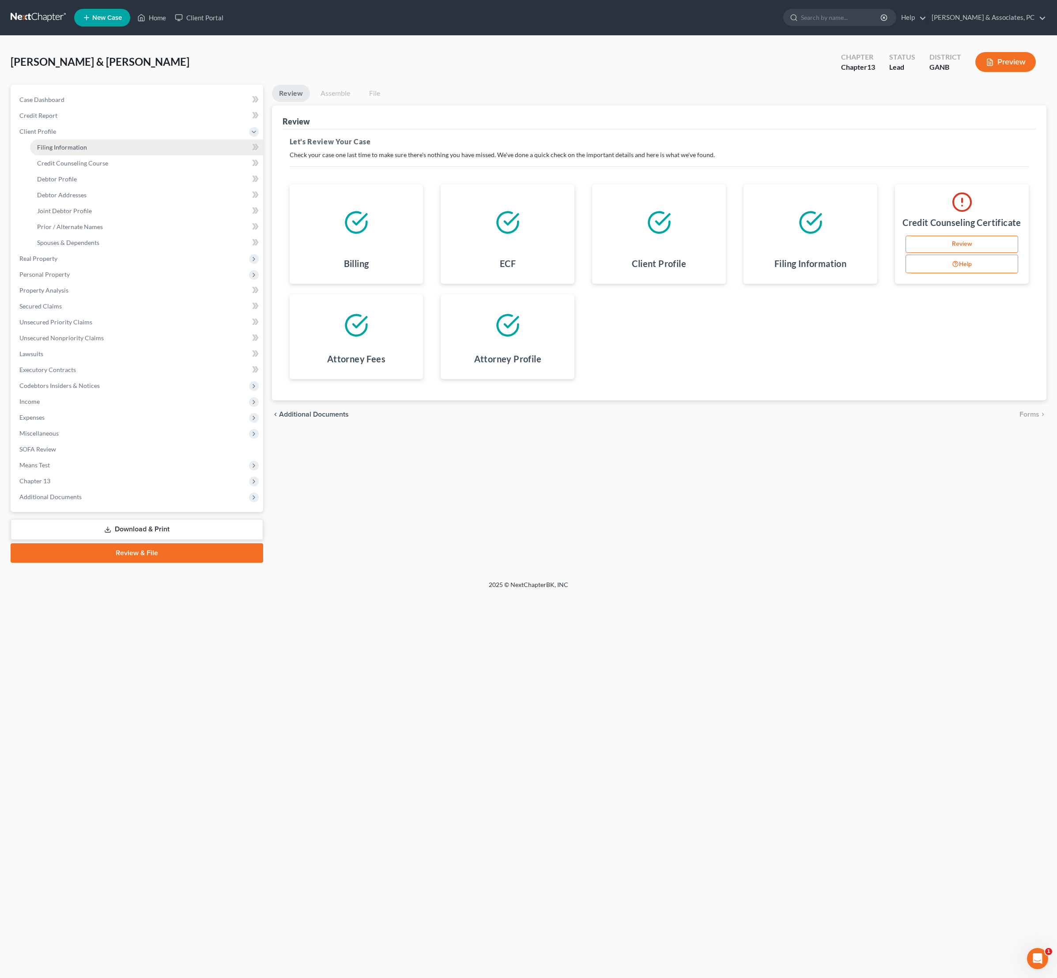
click at [87, 151] on span "Filing Information" at bounding box center [62, 147] width 50 height 8
select select "1"
select select "3"
select select "19"
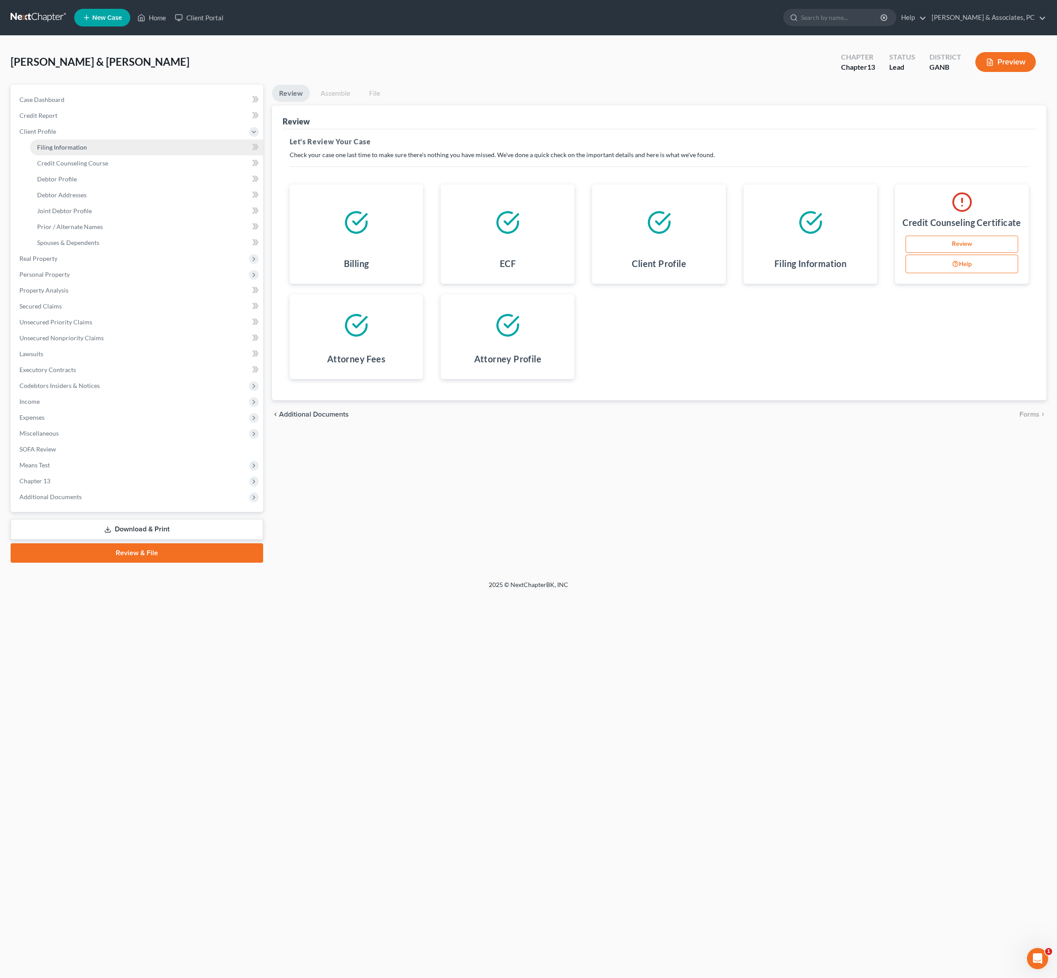
select select "0"
select select "10"
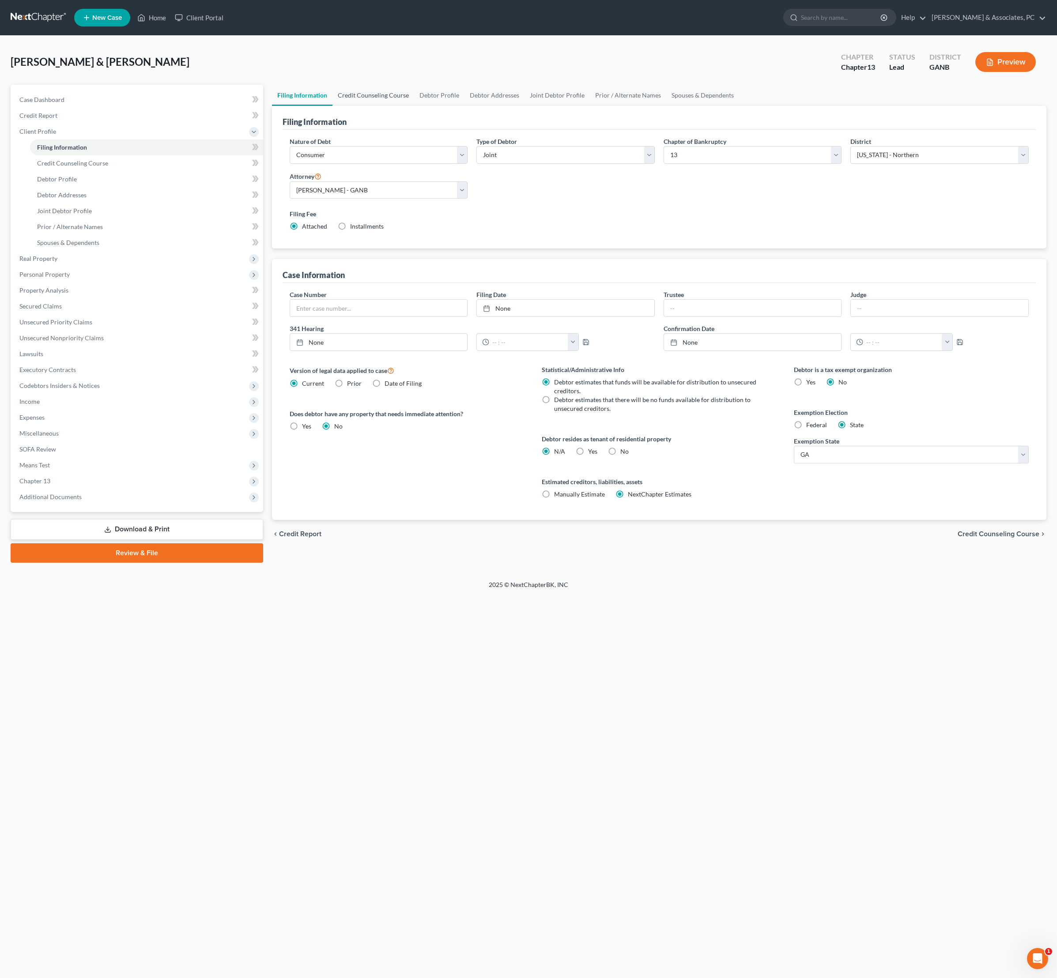
click at [414, 106] on link "Credit Counseling Course" at bounding box center [373, 95] width 82 height 21
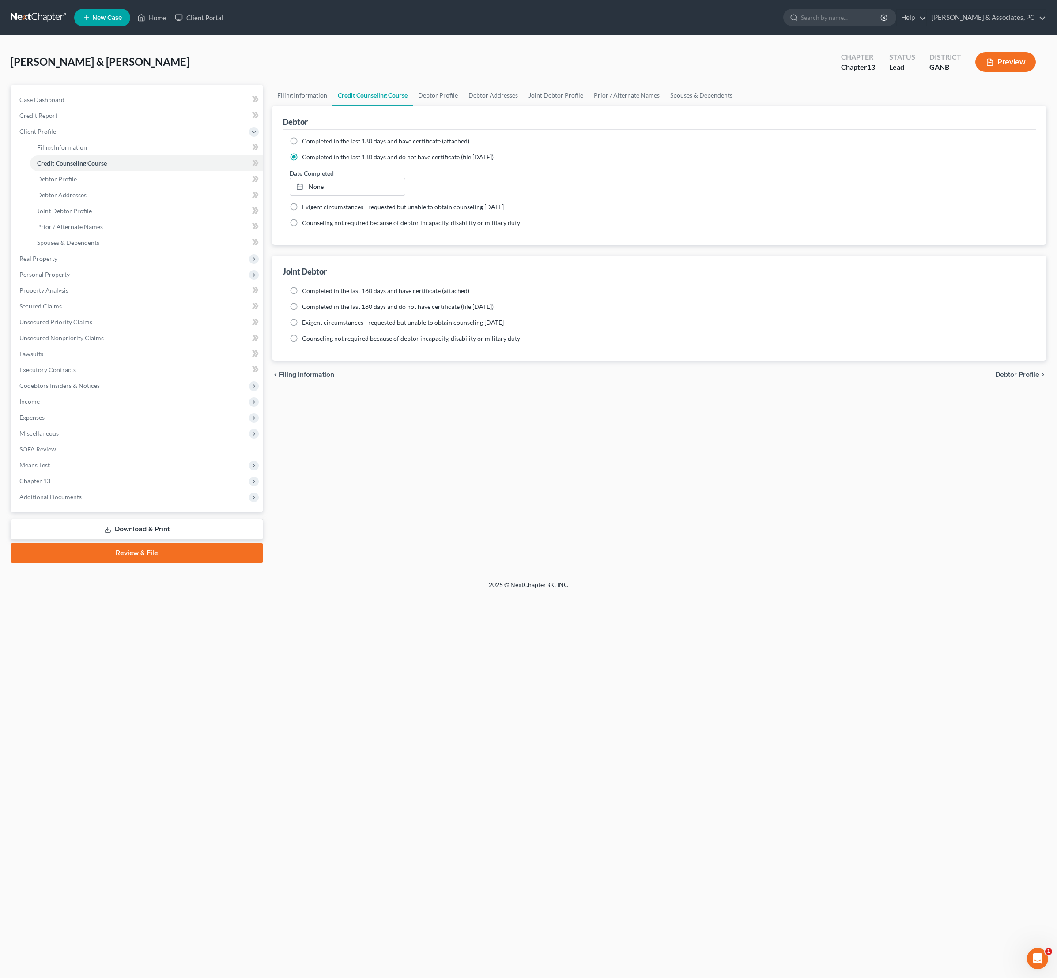
click at [302, 311] on label "Completed in the last 180 days and do not have certificate (file within 14 days)" at bounding box center [398, 306] width 192 height 9
click at [306, 308] on input "Completed in the last 180 days and do not have certificate (file within 14 days)" at bounding box center [309, 305] width 6 height 6
radio input "true"
click at [1014, 412] on span "Debtor Profile" at bounding box center [1017, 408] width 44 height 7
select select "1"
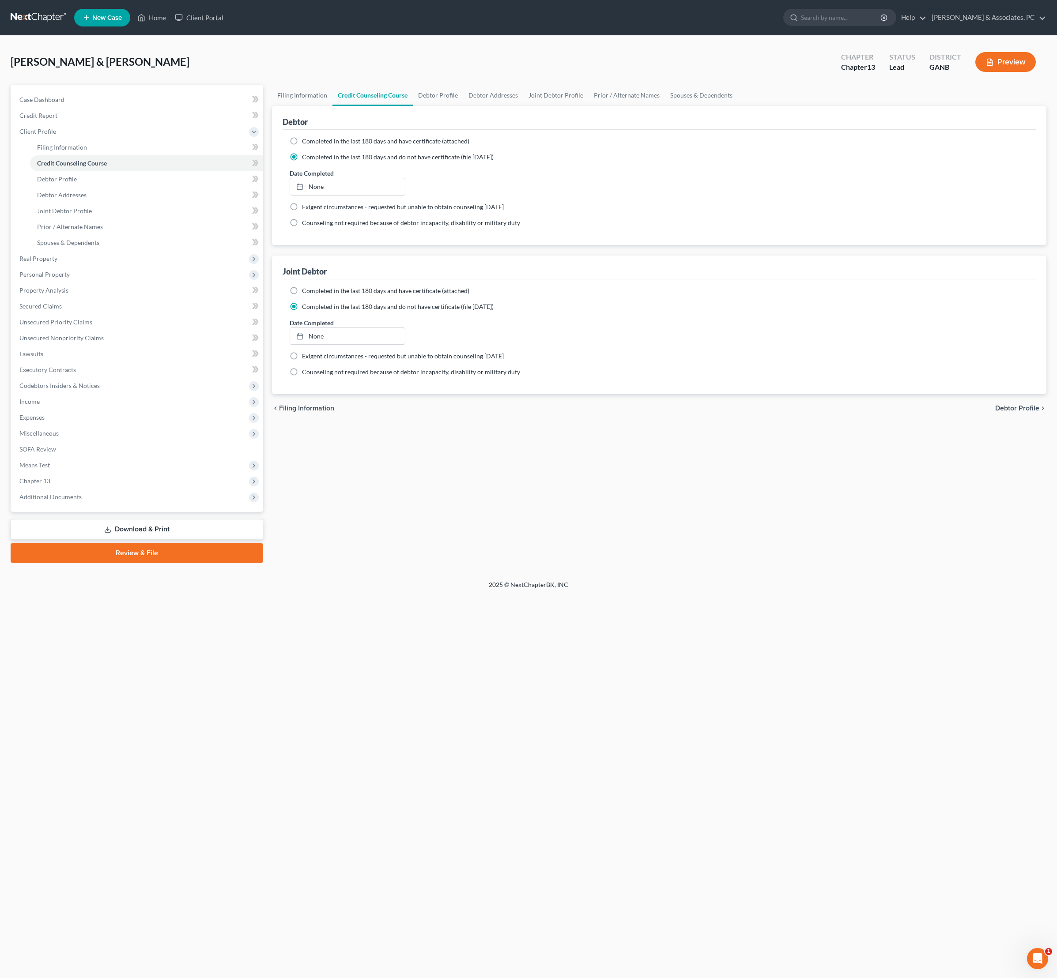
select select "7"
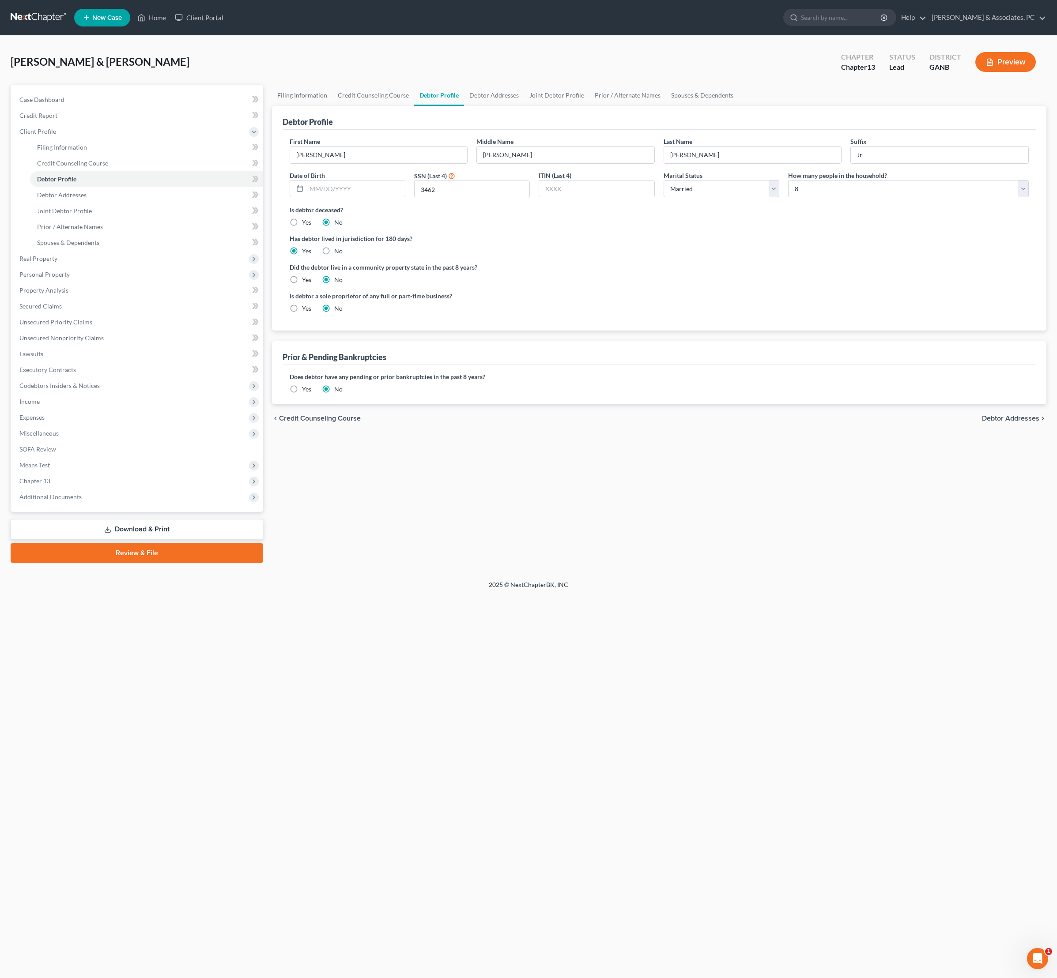
click at [181, 563] on link "Review & File" at bounding box center [137, 552] width 253 height 19
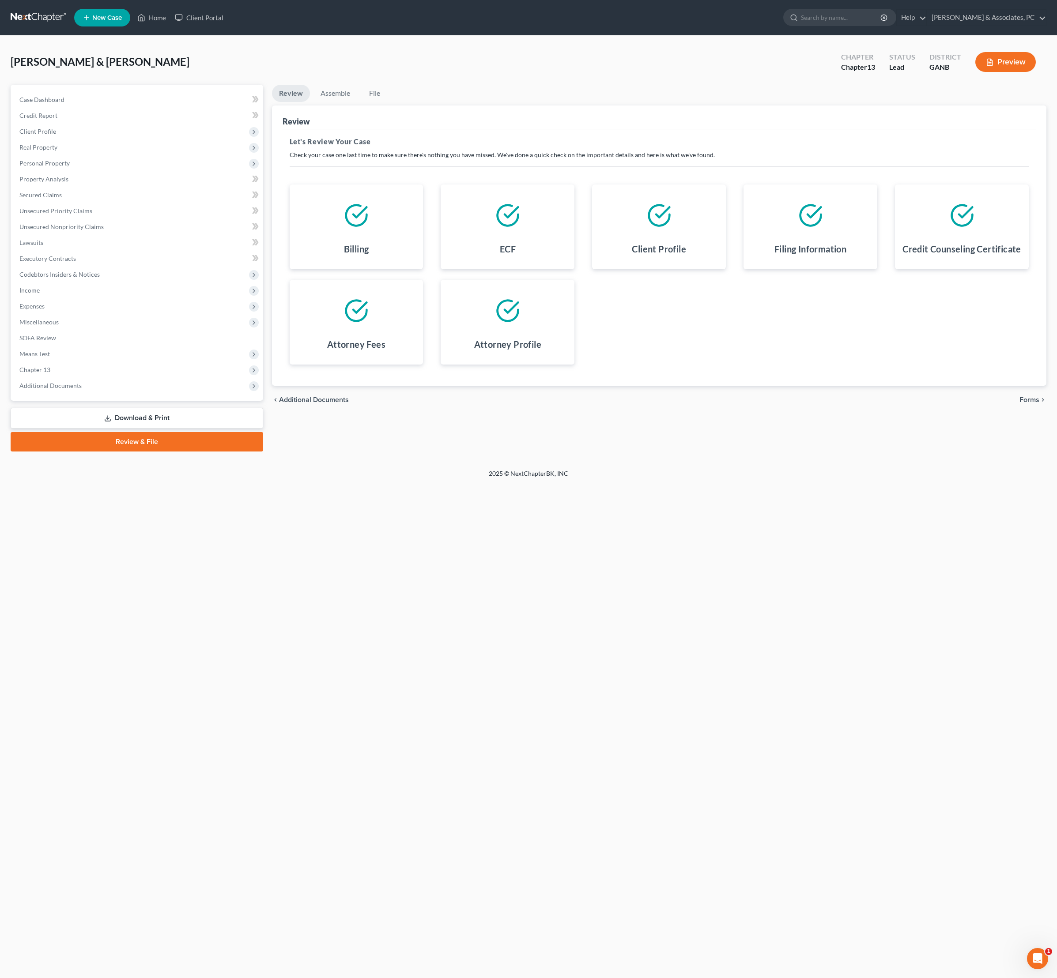
click at [1032, 404] on span "Forms" at bounding box center [1029, 399] width 20 height 7
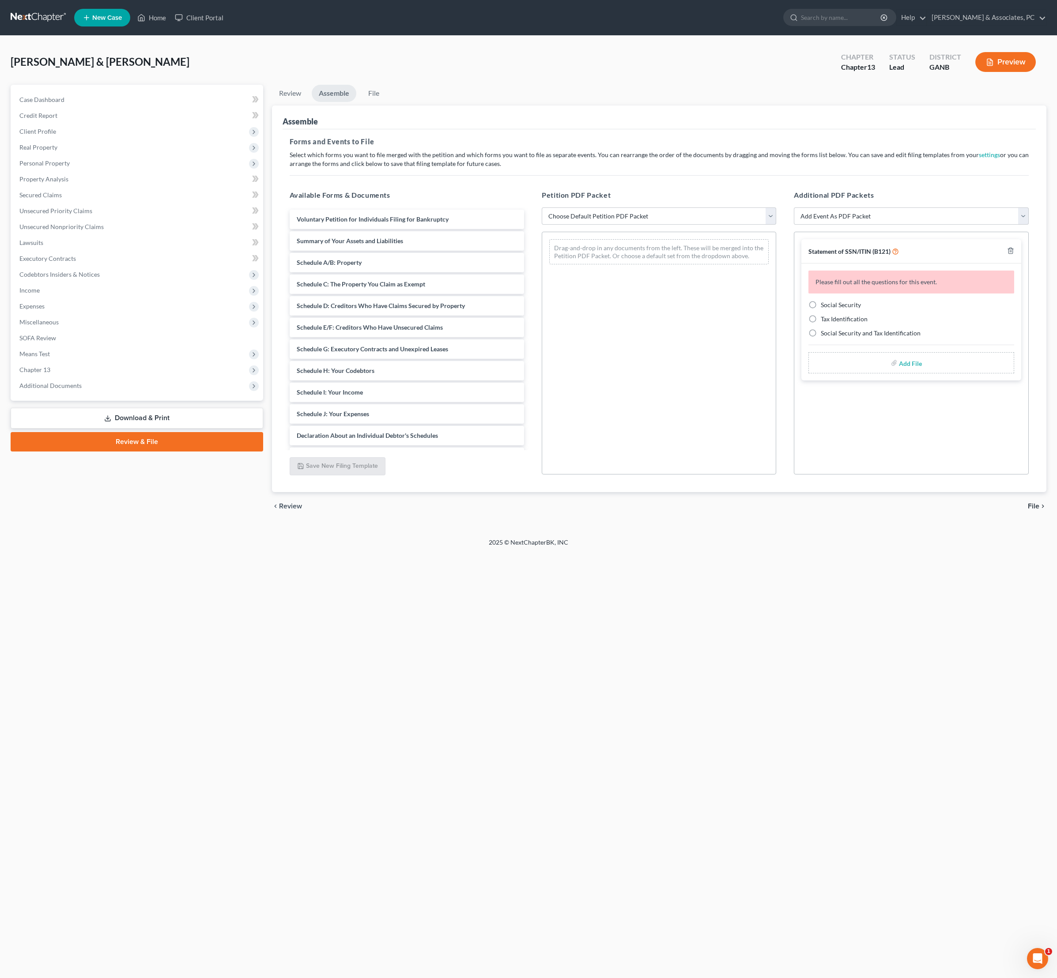
click at [821, 309] on label "Social Security" at bounding box center [841, 305] width 40 height 9
click at [824, 306] on input "Social Security" at bounding box center [827, 304] width 6 height 6
radio input "true"
click at [913, 341] on input "file" at bounding box center [909, 333] width 21 height 16
type input "C:\fakepath\B21 - Gailey.pdf"
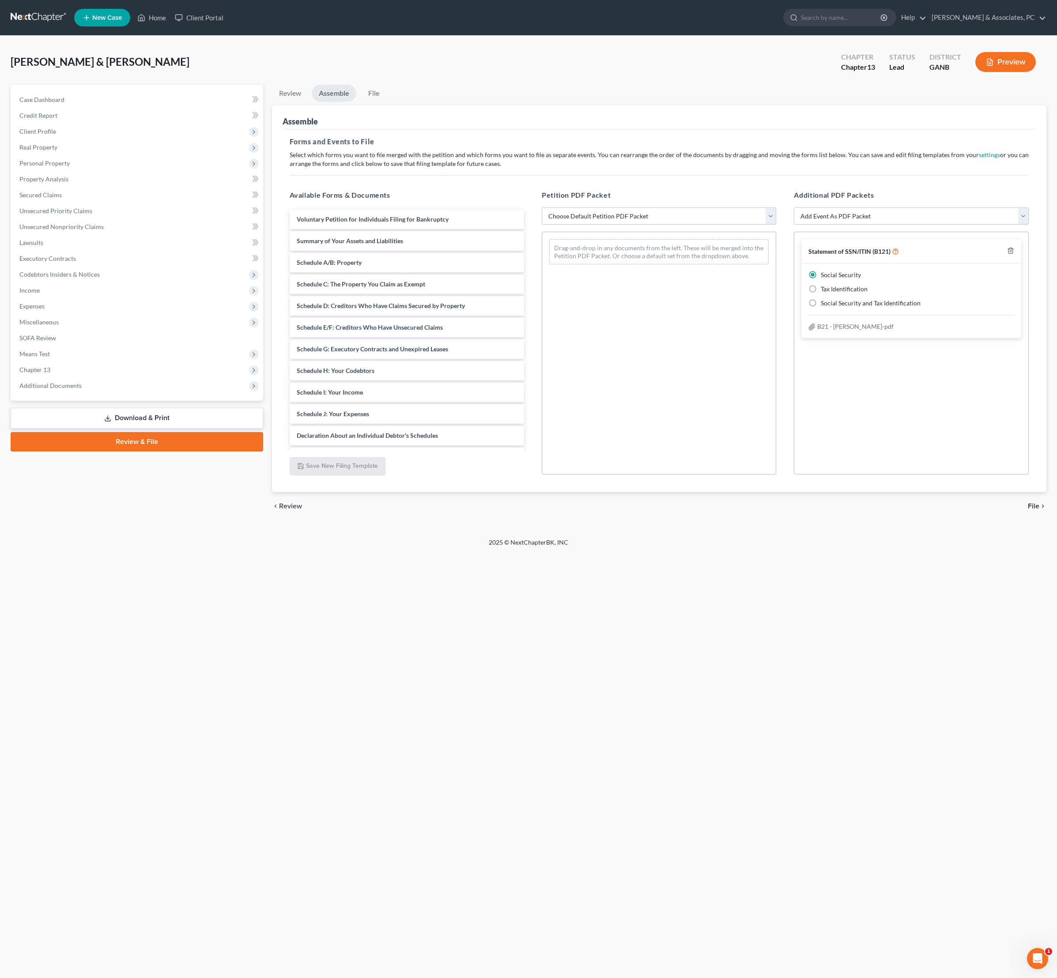
select select "0"
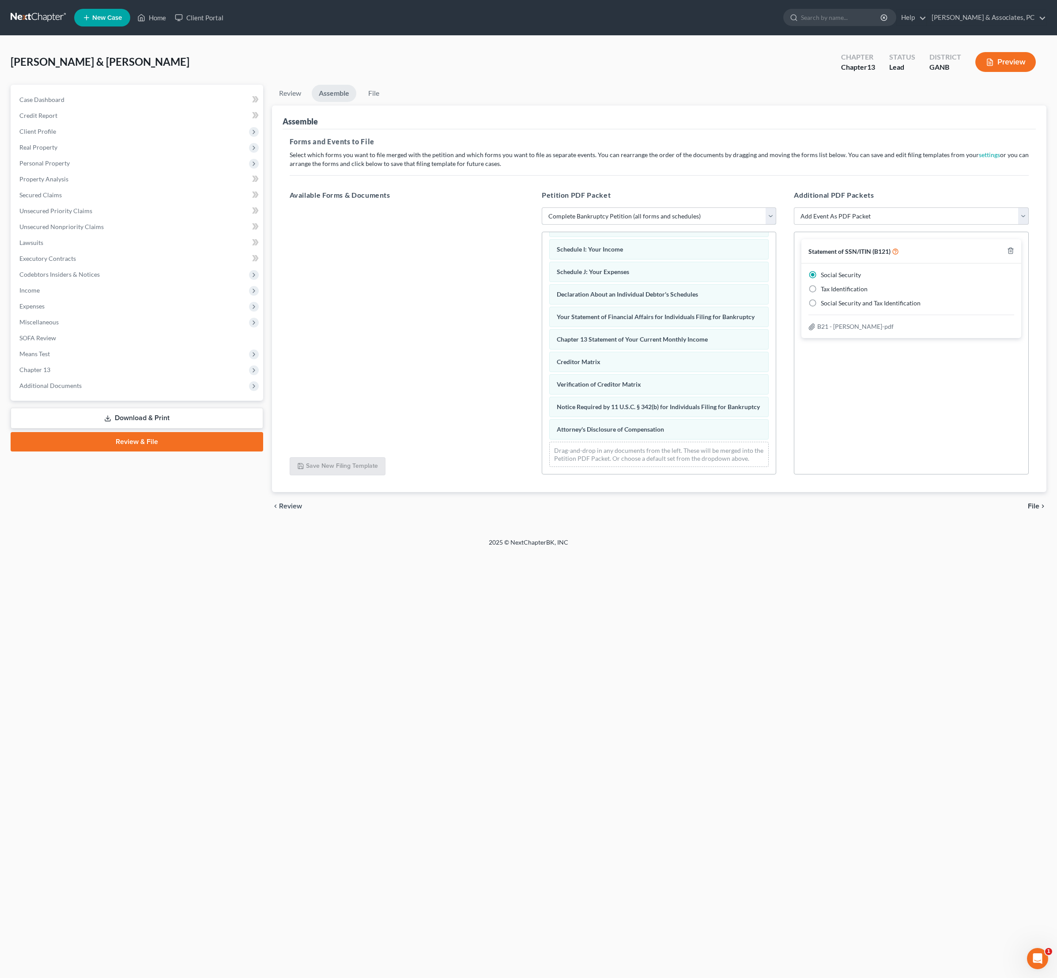
scroll to position [339, 0]
click at [954, 475] on div "Statement of SSN/ITIN (B121) Social Security Tax Identification Social Security…" at bounding box center [911, 353] width 234 height 243
click at [1035, 510] on span "File" at bounding box center [1033, 506] width 11 height 7
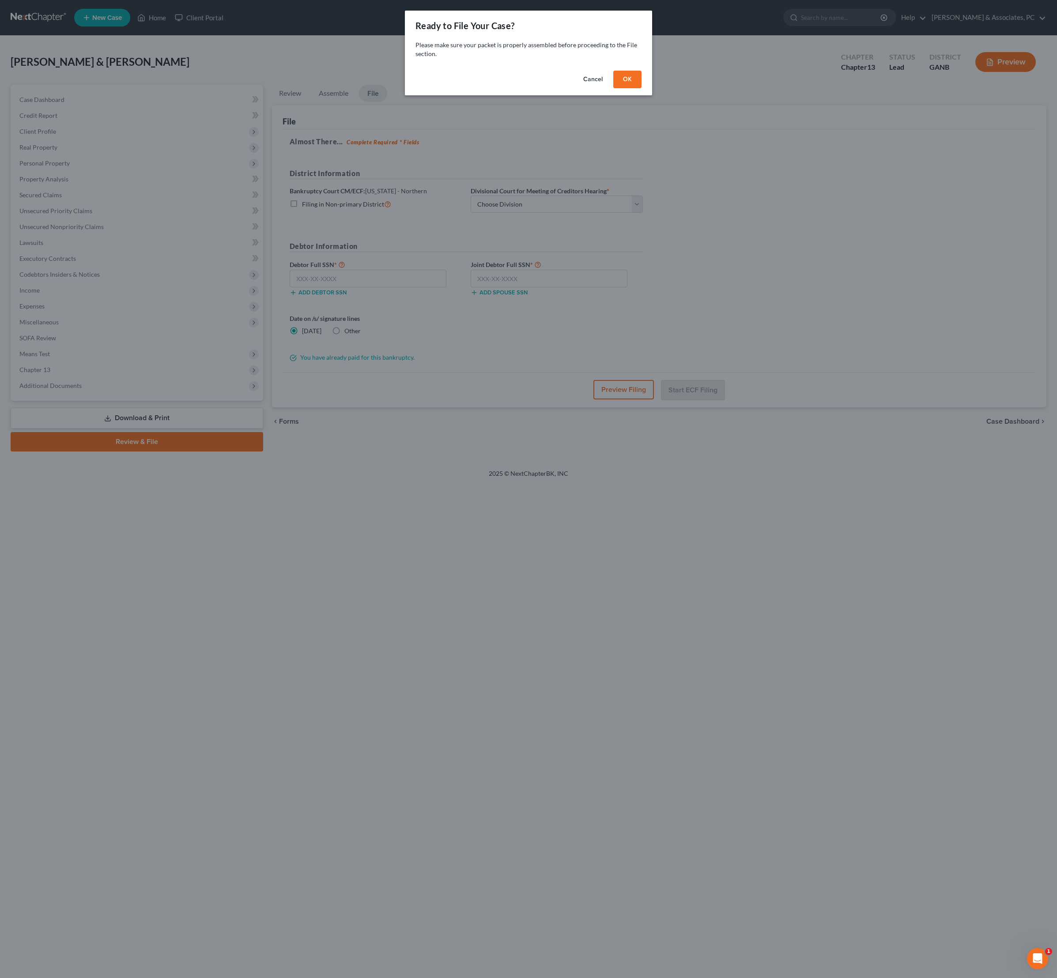
click at [641, 88] on button "OK" at bounding box center [627, 80] width 28 height 18
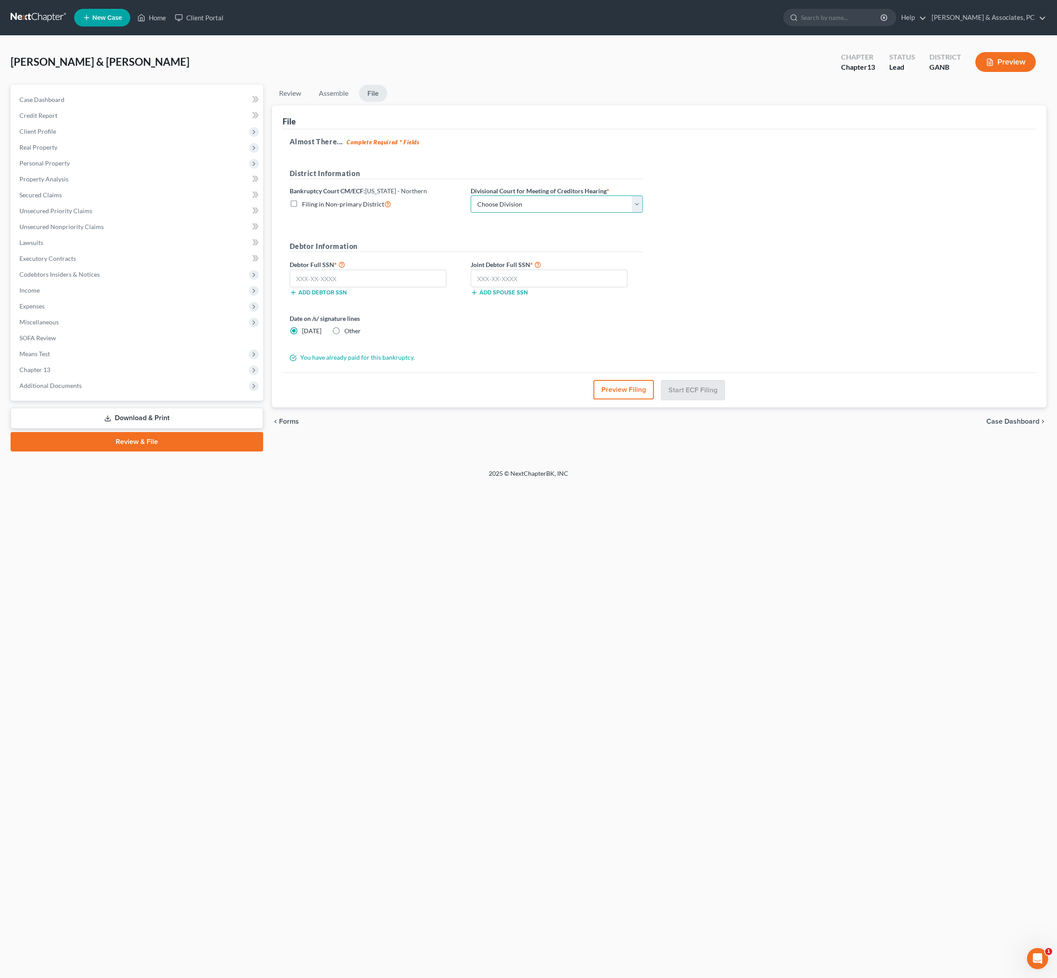
select select "0"
click at [367, 287] on input "text" at bounding box center [368, 279] width 157 height 18
paste input "254-11-3462"
type input "254-11-3462"
click at [563, 287] on input "text" at bounding box center [549, 279] width 157 height 18
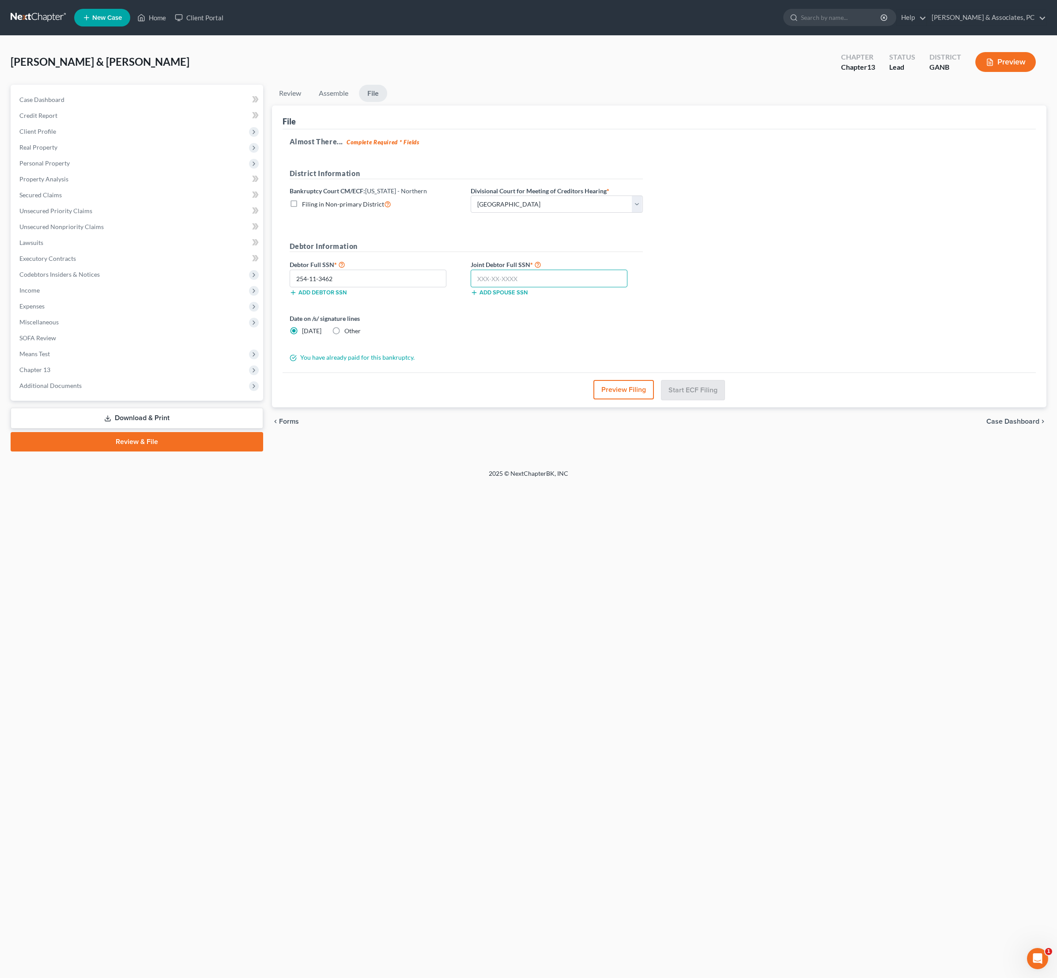
click at [563, 287] on input "text" at bounding box center [549, 279] width 157 height 18
paste input "589-90-6192"
type input "589-90-6192"
click at [793, 296] on div "Almost There... Complete Required * Fields District Information Bankruptcy Cour…" at bounding box center [660, 251] width 754 height 244
click at [711, 400] on button "Start ECF Filing" at bounding box center [692, 389] width 63 height 19
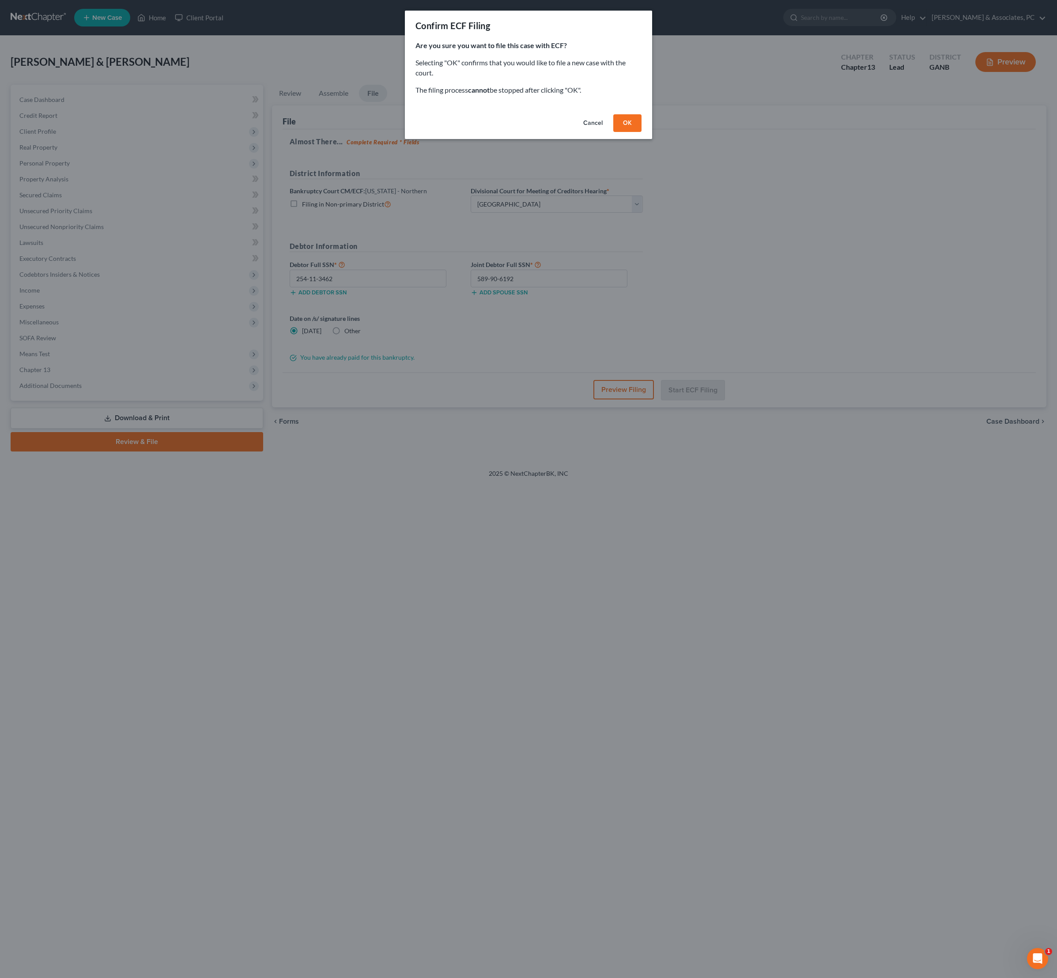
click at [641, 132] on button "OK" at bounding box center [627, 123] width 28 height 18
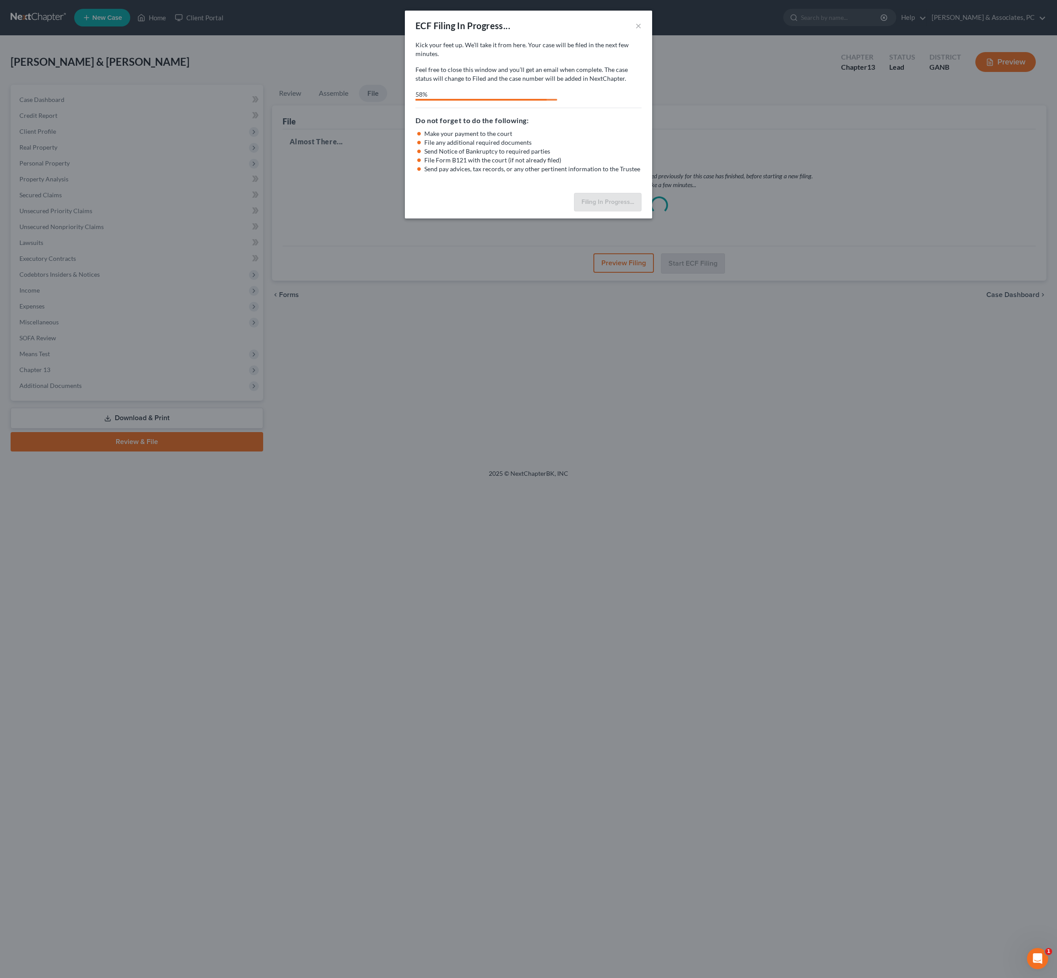
select select "0"
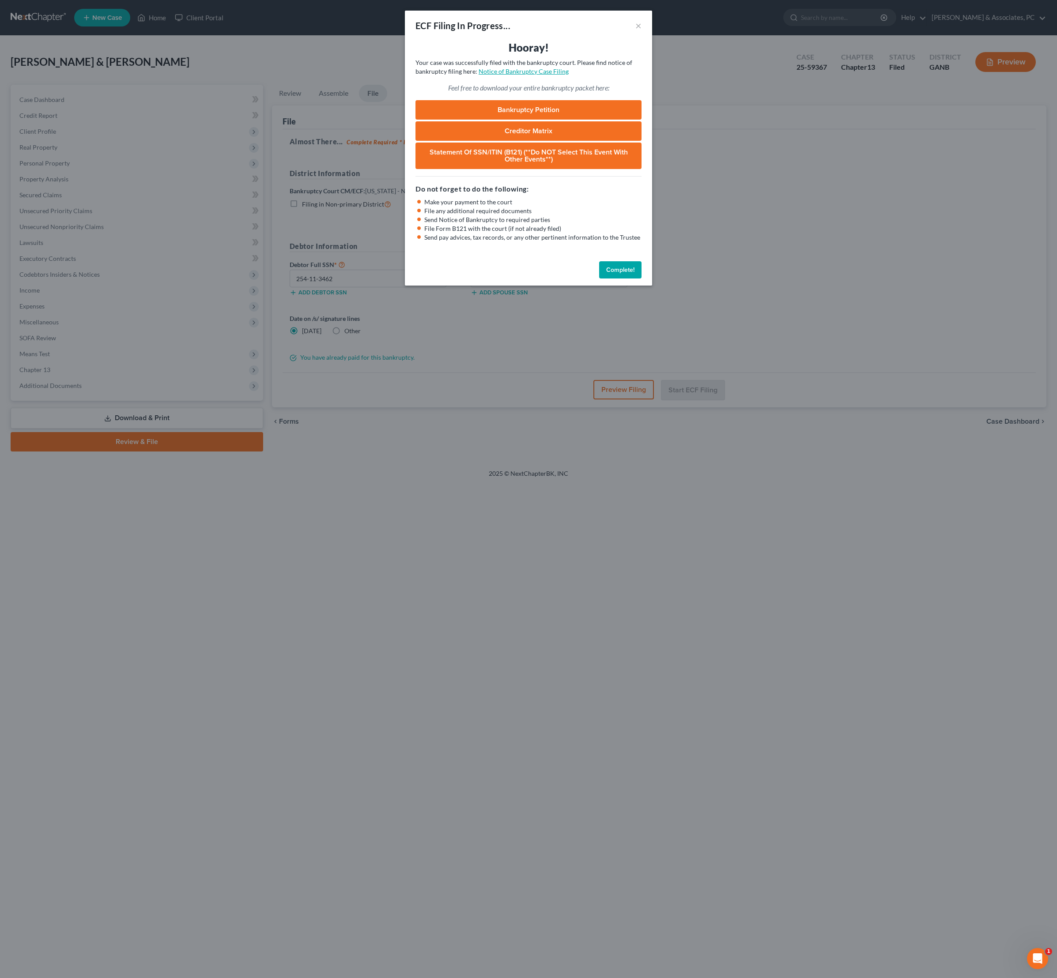
click at [569, 75] on link "Notice of Bankruptcy Case Filing" at bounding box center [524, 72] width 90 height 8
click at [638, 279] on button "Complete!" at bounding box center [620, 270] width 42 height 18
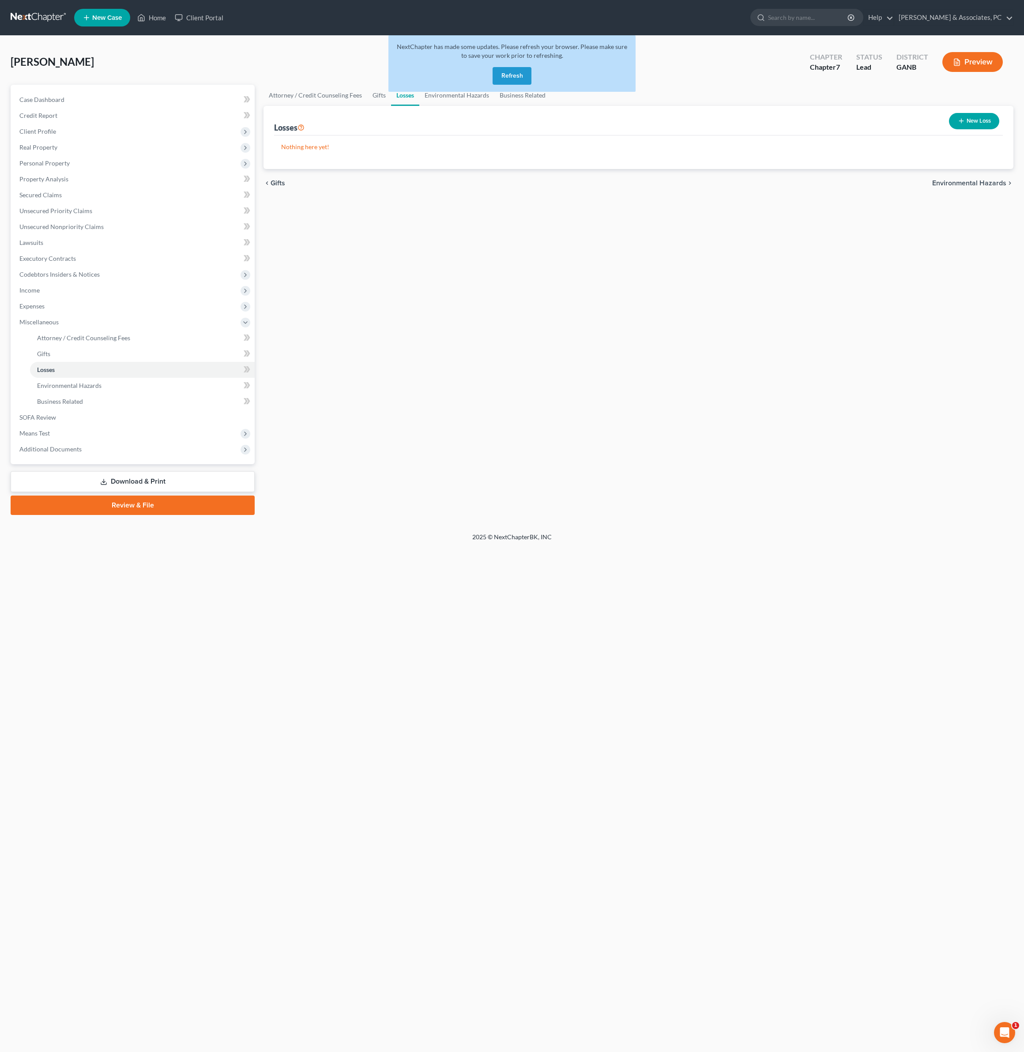
click at [517, 85] on button "Refresh" at bounding box center [512, 76] width 39 height 18
